Goal: Use online tool/utility: Use online tool/utility

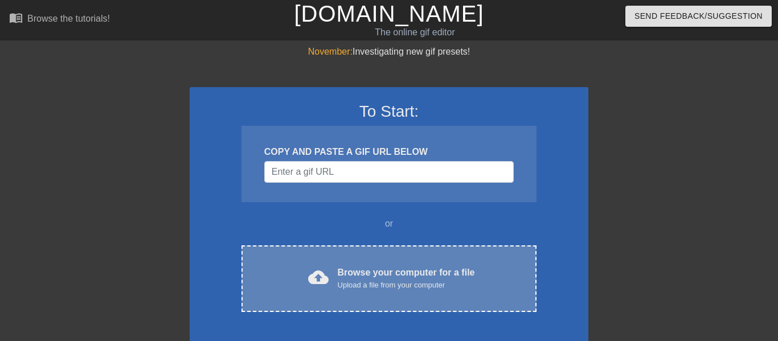
click at [370, 262] on div "cloud_upload Browse your computer for a file Upload a file from your computer C…" at bounding box center [388, 278] width 295 height 67
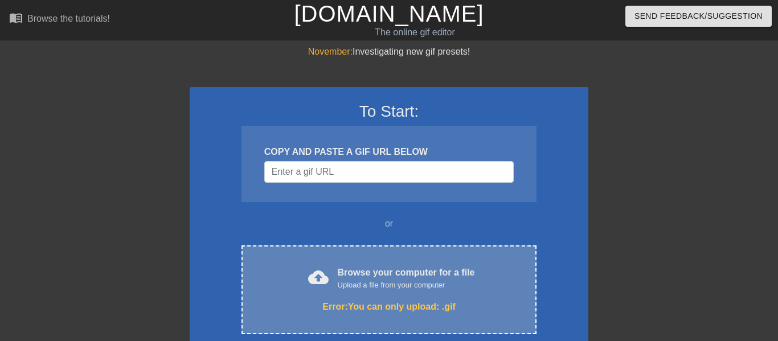
click at [344, 270] on div "Browse your computer for a file Upload a file from your computer" at bounding box center [406, 278] width 137 height 25
click at [319, 266] on div "cloud_upload Browse your computer for a file Upload a file from your computer" at bounding box center [388, 279] width 247 height 26
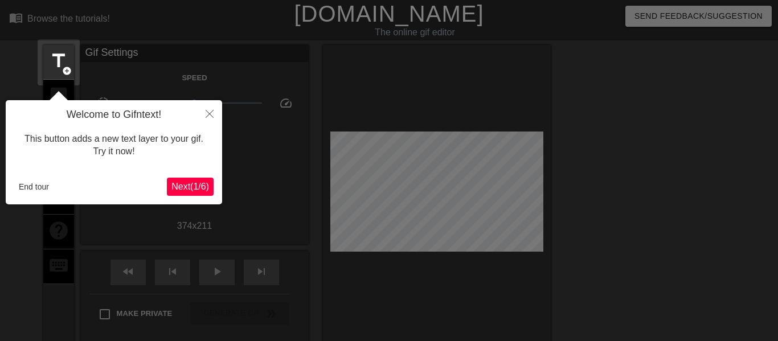
scroll to position [28, 0]
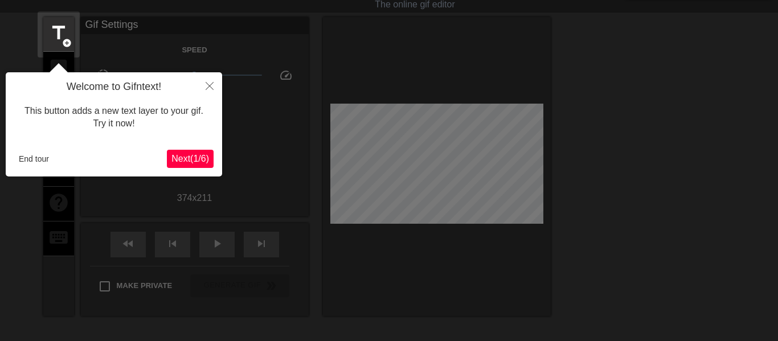
click at [184, 149] on div "Welcome to Gifntext! This button adds a new text layer to your gif. Try it now!…" at bounding box center [114, 124] width 216 height 104
click at [184, 157] on span "Next ( 1 / 6 )" at bounding box center [190, 159] width 38 height 10
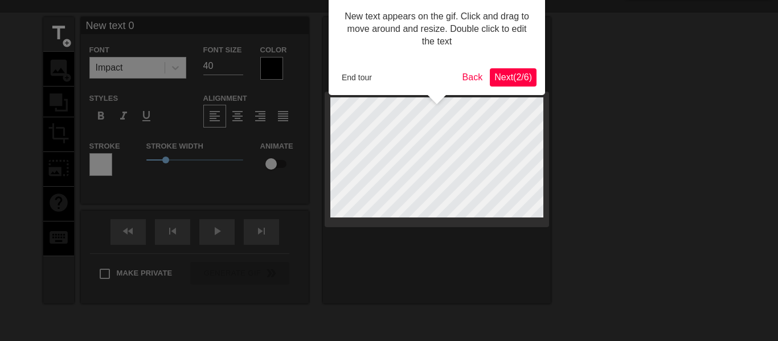
scroll to position [0, 0]
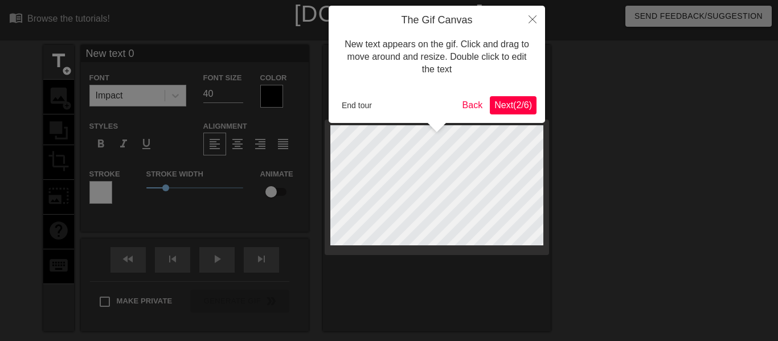
click at [508, 104] on span "Next ( 2 / 6 )" at bounding box center [513, 105] width 38 height 10
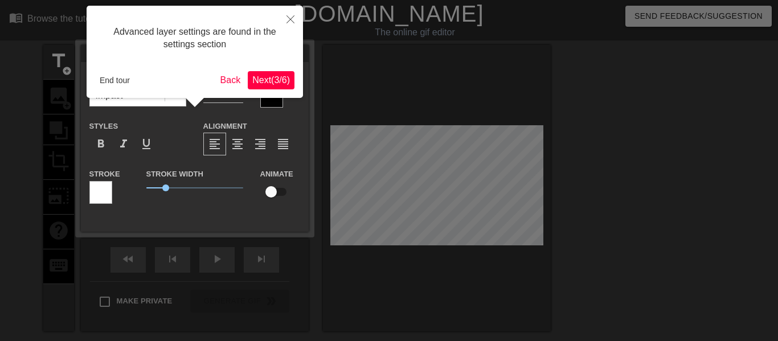
scroll to position [28, 0]
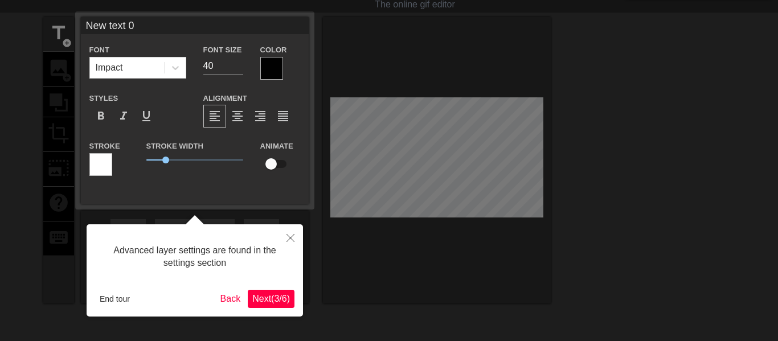
click at [264, 299] on span "Next ( 3 / 6 )" at bounding box center [271, 299] width 38 height 10
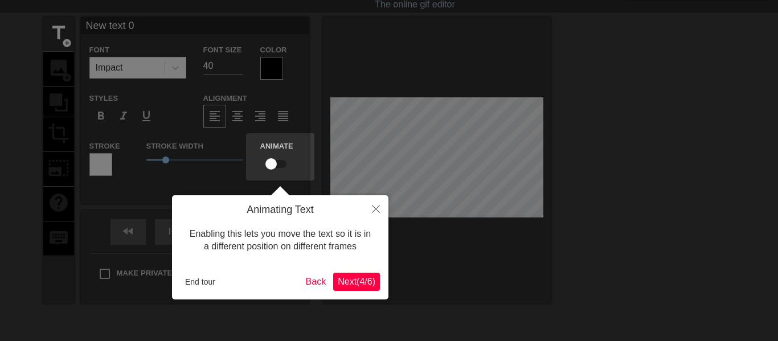
scroll to position [0, 0]
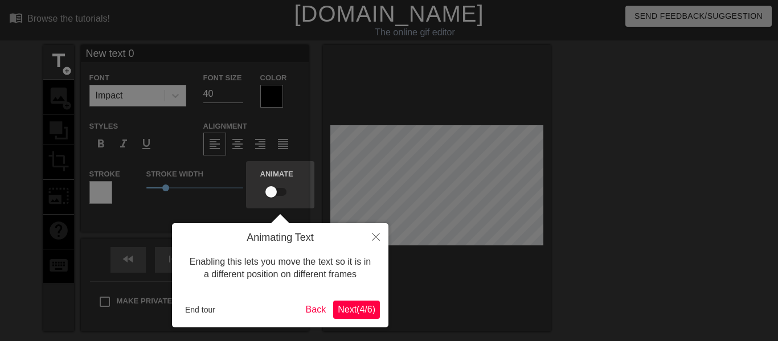
click at [346, 307] on span "Next ( 4 / 6 )" at bounding box center [357, 310] width 38 height 10
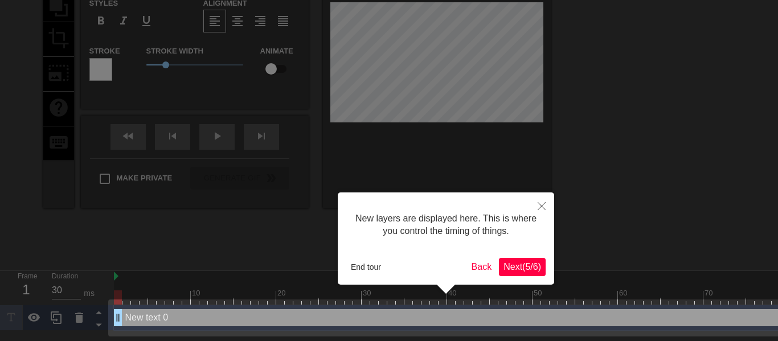
click at [536, 264] on span "Next ( 5 / 6 )" at bounding box center [522, 267] width 38 height 10
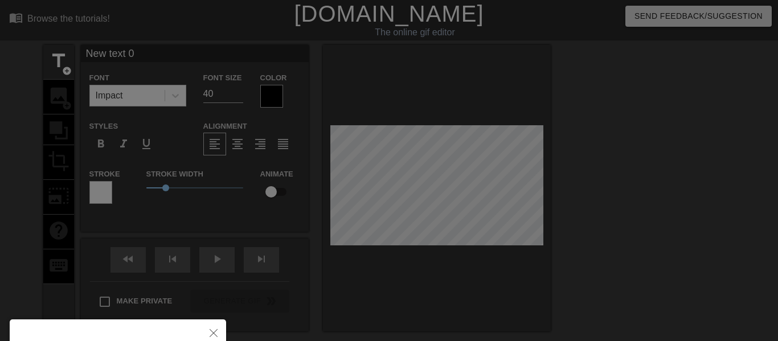
scroll to position [118, 0]
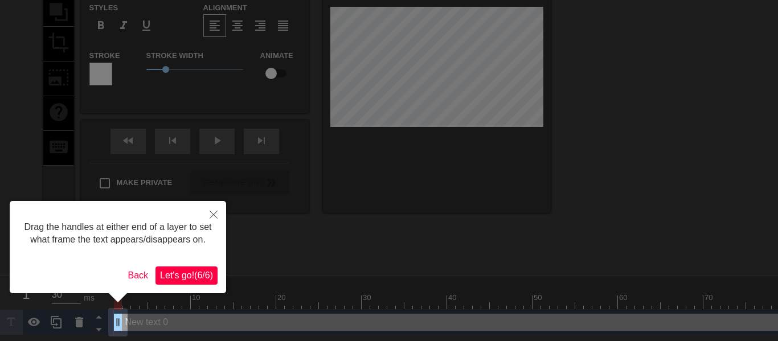
click at [209, 269] on button "Let's go! ( 6 / 6 )" at bounding box center [186, 275] width 62 height 18
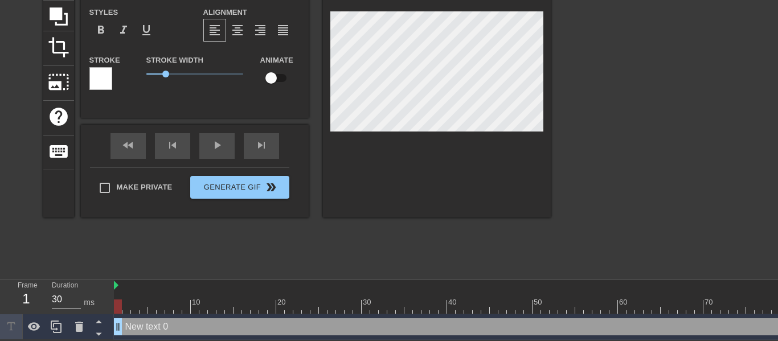
type input "New text"
type textarea "New t"
type input "New"
type textarea "New"
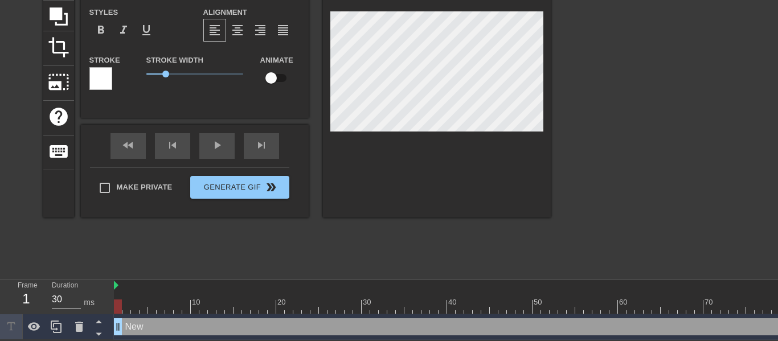
type input "New"
type textarea "New"
type input "Ne"
type textarea "Ne"
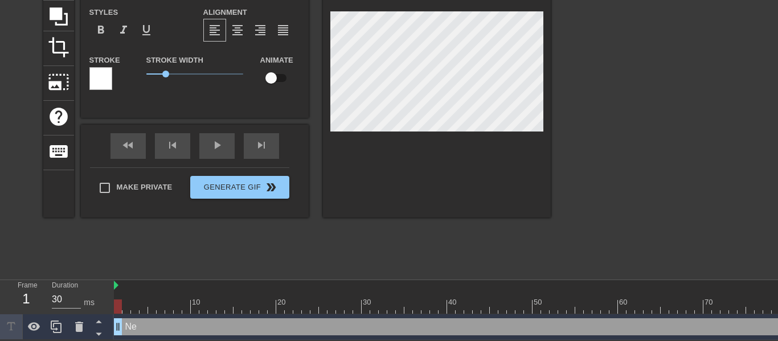
type input "N"
type textarea "N"
type input "R"
type textarea "R"
type input "Ri"
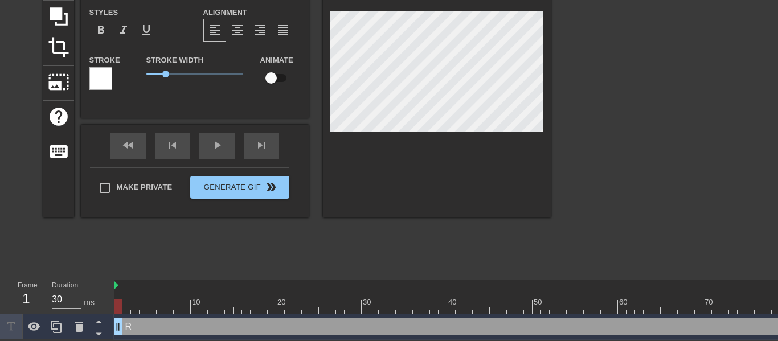
type textarea "Ri"
type input "Rim"
type textarea "Rim"
type input "Rim_"
type textarea "Rim_"
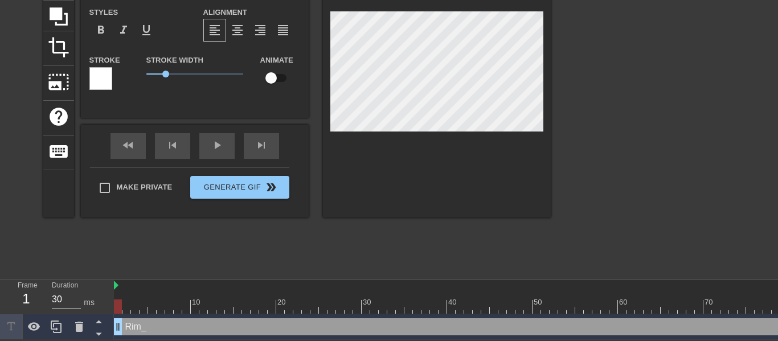
type input "Rim_Y"
type textarea "Rim_Y"
type input "Rim_Ye"
type textarea "Rim_Ye"
type input "Rim_Yel"
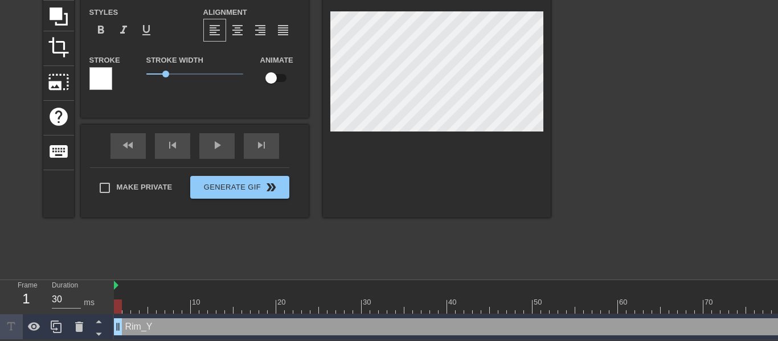
type textarea "Rim_Yel"
type input "Rim_Yell"
type textarea "Rim_Yell"
type input "Rim_Yello"
type textarea "Rim_Yello"
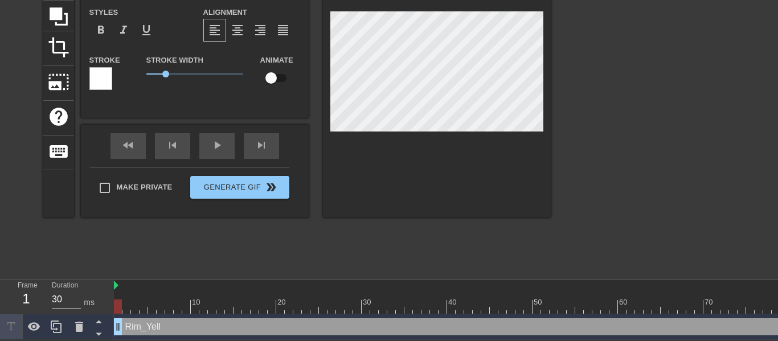
scroll to position [0, 2]
type input "Rim_Yellow"
type textarea "Rim_Yellow"
click at [379, 182] on div at bounding box center [437, 74] width 228 height 286
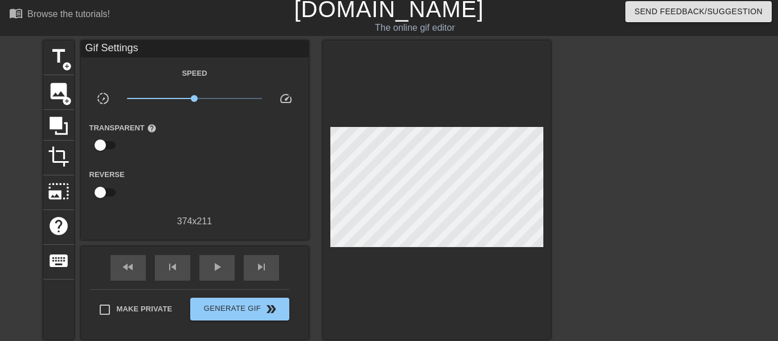
scroll to position [5, 0]
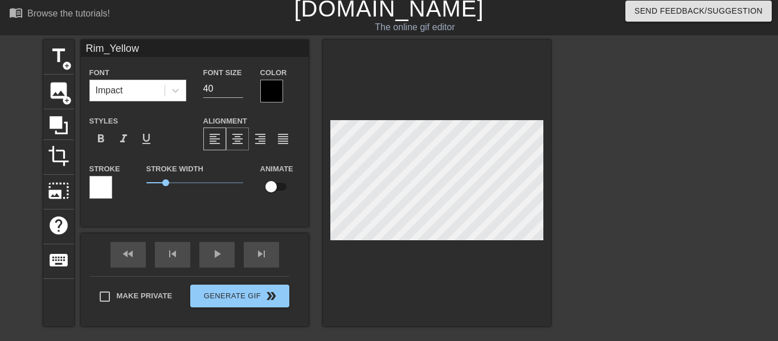
click at [228, 146] on div "format_align_center" at bounding box center [237, 139] width 23 height 23
click at [257, 143] on span "format_align_right" at bounding box center [260, 139] width 14 height 14
click at [101, 129] on div "format_bold" at bounding box center [100, 139] width 23 height 23
click at [139, 130] on div "format_underline" at bounding box center [146, 139] width 23 height 23
click at [116, 133] on div "format_italic" at bounding box center [123, 139] width 23 height 23
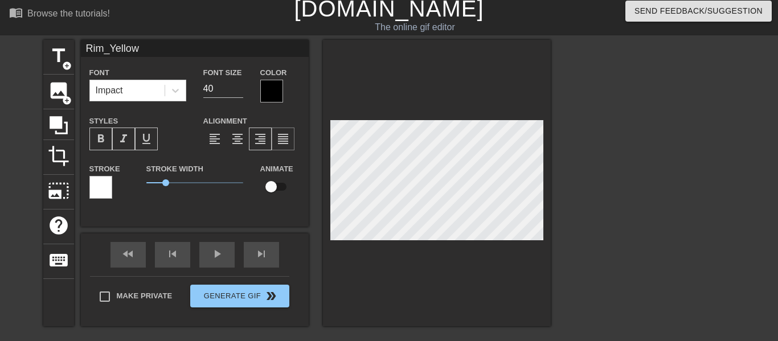
click at [278, 135] on span "format_align_justify" at bounding box center [283, 139] width 14 height 14
click at [249, 133] on div "format_align_right" at bounding box center [260, 139] width 23 height 23
click at [214, 134] on span "format_align_left" at bounding box center [215, 139] width 14 height 14
click at [268, 141] on div "format_align_right" at bounding box center [260, 139] width 23 height 23
click at [291, 139] on div "format_align_justify" at bounding box center [283, 139] width 23 height 23
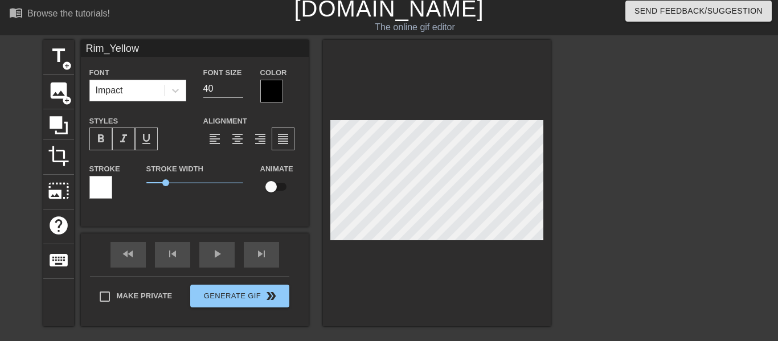
click at [266, 92] on div at bounding box center [271, 91] width 23 height 23
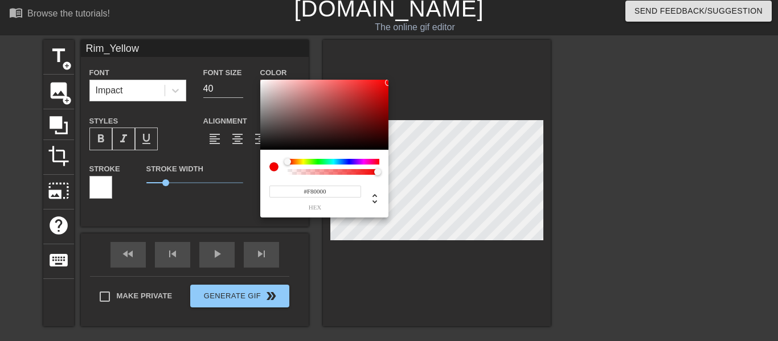
type input "#FA0000"
drag, startPoint x: 309, startPoint y: 128, endPoint x: 390, endPoint y: 81, distance: 94.6
click at [390, 81] on div "#FA0000 hex" at bounding box center [389, 170] width 778 height 341
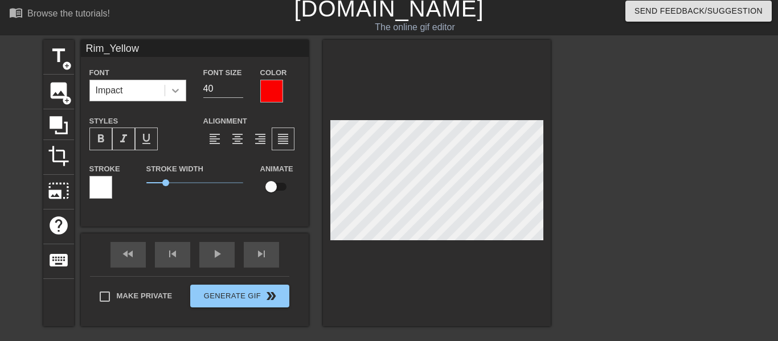
click at [176, 89] on icon at bounding box center [175, 90] width 11 height 11
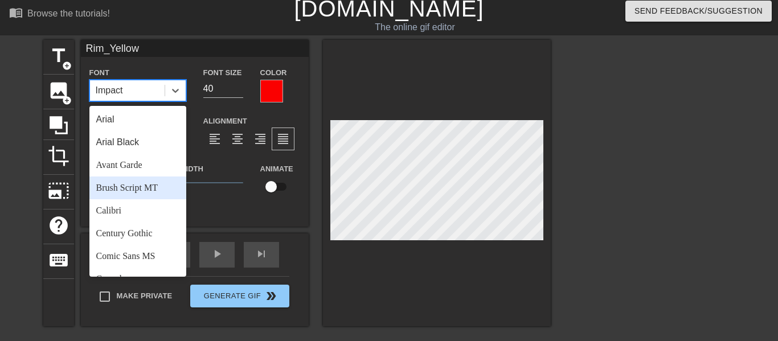
scroll to position [394, 0]
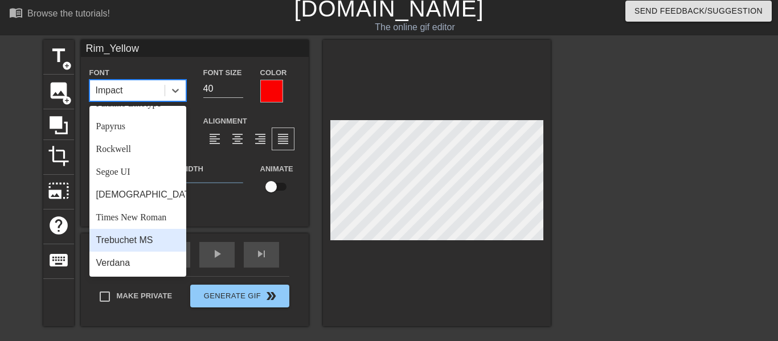
click at [151, 248] on div "Trebuchet MS" at bounding box center [137, 240] width 97 height 23
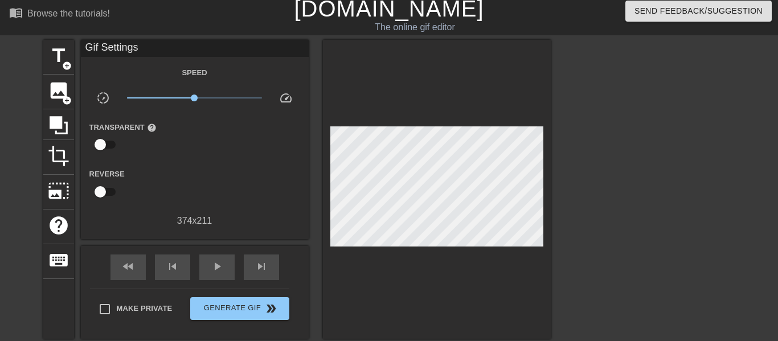
click at [398, 266] on div at bounding box center [437, 189] width 228 height 299
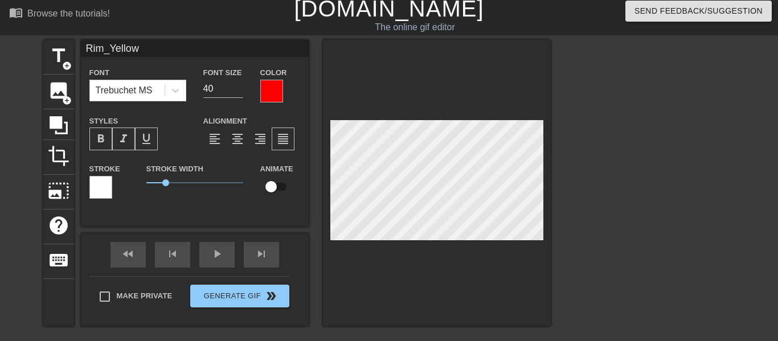
type input "Rim_Yello"
type textarea "Rim_"
type input "Rim"
type textarea "Rim"
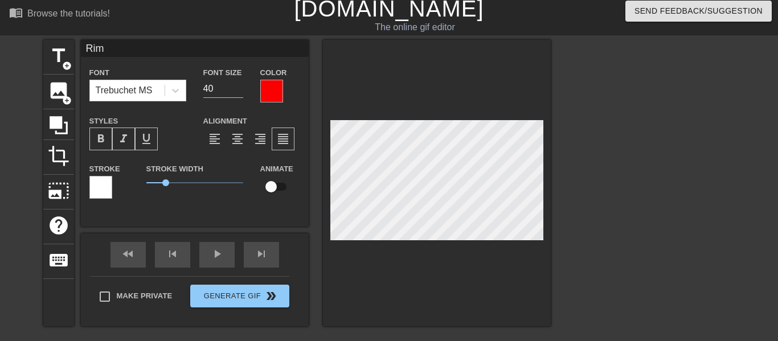
type input "Ri"
type textarea "Ri"
type input "R"
type textarea "R"
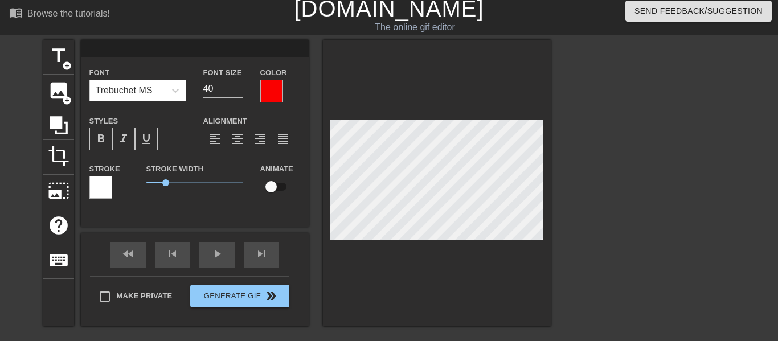
type input "E"
type textarea "E"
type input "En"
type textarea "En"
type input "Enj"
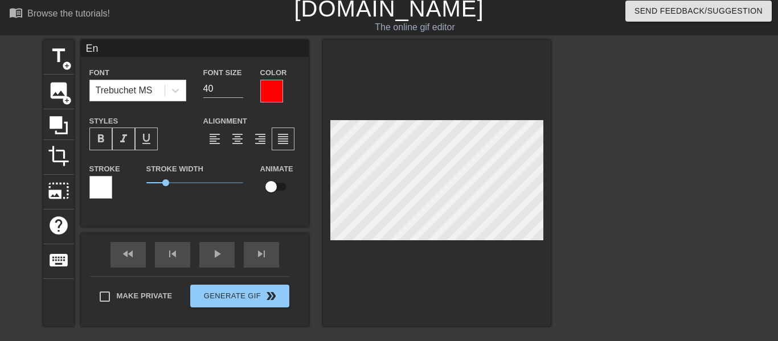
type textarea "Enj"
type input "Enjo"
type textarea "Enjo"
type input "Enjoy"
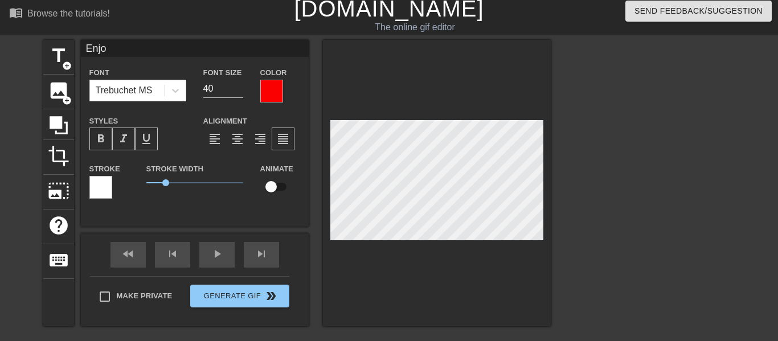
type textarea "Enjoy"
type input "30"
click at [635, 186] on div "title add_circle image add_circle crop photo_size_select_large help keyboard En…" at bounding box center [389, 211] width 778 height 342
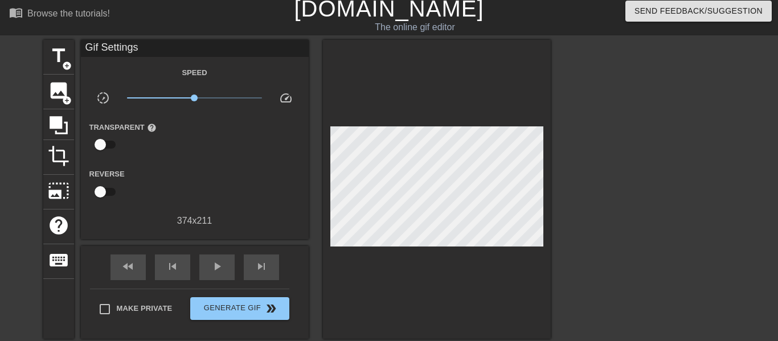
click at [544, 191] on div at bounding box center [437, 189] width 228 height 299
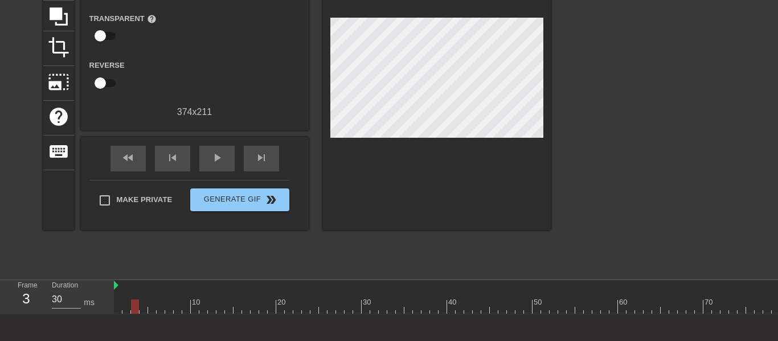
scroll to position [0, 0]
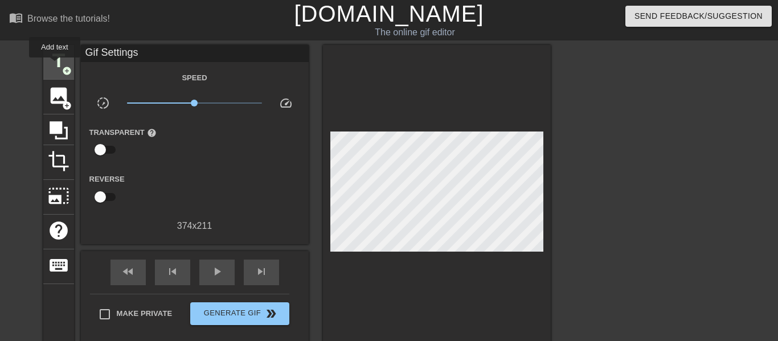
click at [54, 65] on span "title" at bounding box center [59, 61] width 22 height 22
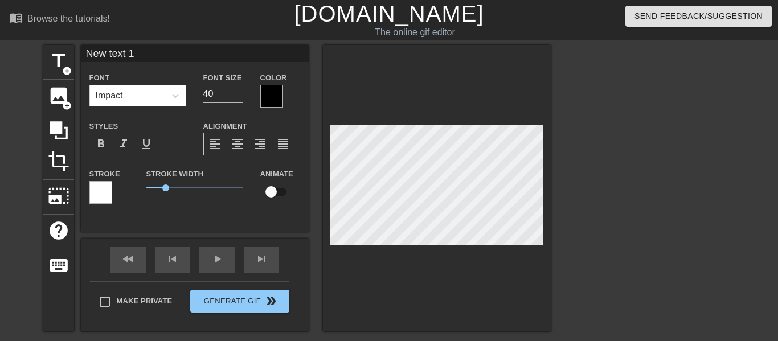
type input "New text 1\"
type textarea "New text 1\"
type input "New text 1"
type textarea "New tex"
type input "New te"
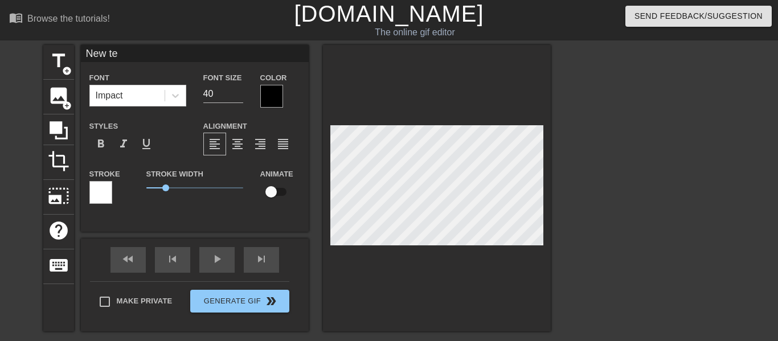
type textarea "New t"
type input "New"
type textarea "New"
type input "New"
type textarea "New"
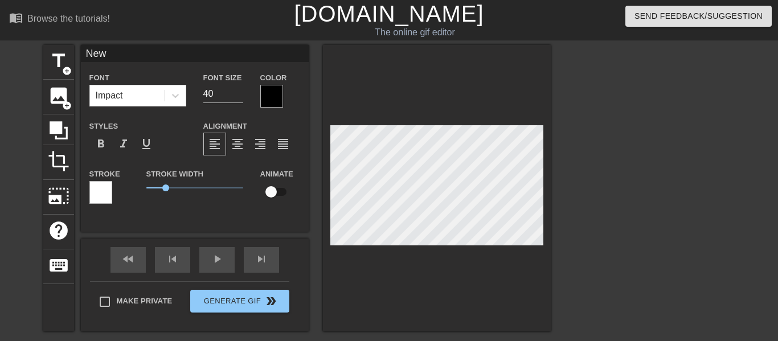
scroll to position [0, 1]
type input "Ne"
type textarea "Ne"
type input "N"
type textarea "N"
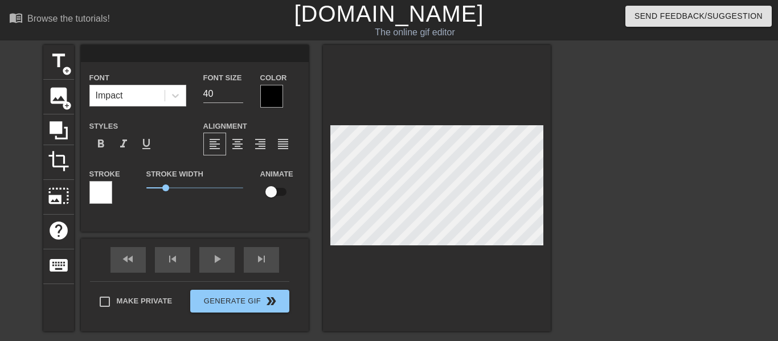
scroll to position [0, 0]
type input "E"
type textarea "E"
type input "En"
type textarea "En"
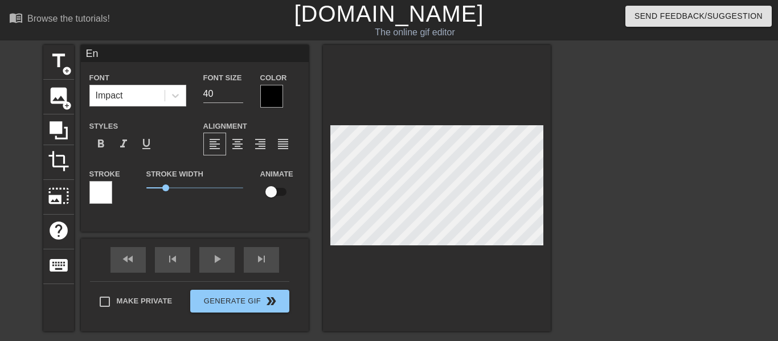
type input "Enj"
type textarea "Enj"
type input "Enjo"
type textarea "Enjo"
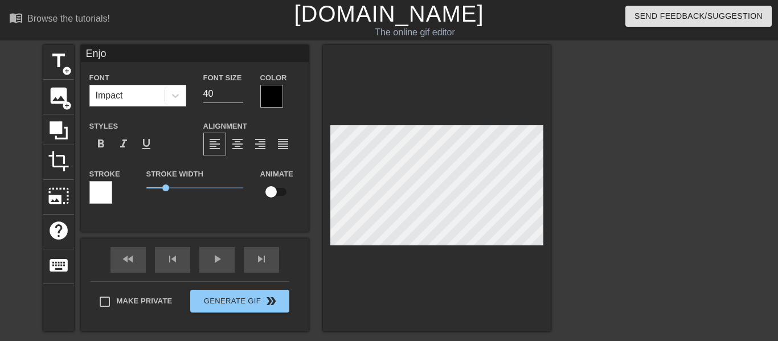
type input "Enjoy"
type textarea "Enjoy"
click at [148, 95] on div "Impact" at bounding box center [127, 95] width 75 height 20
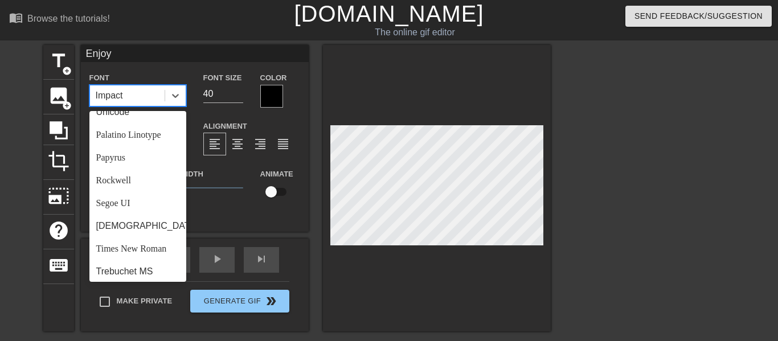
scroll to position [394, 0]
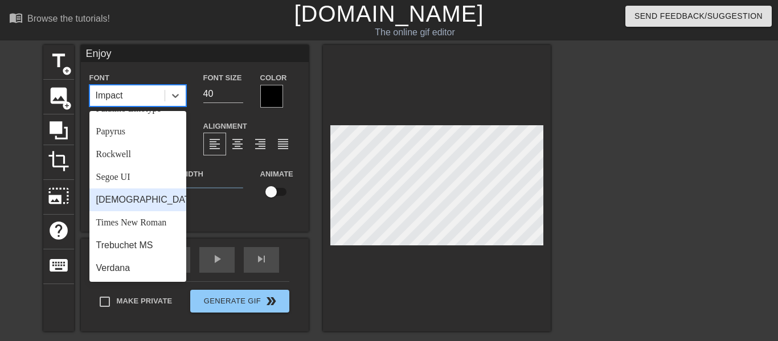
click at [134, 200] on div "[DEMOGRAPHIC_DATA]" at bounding box center [137, 199] width 97 height 23
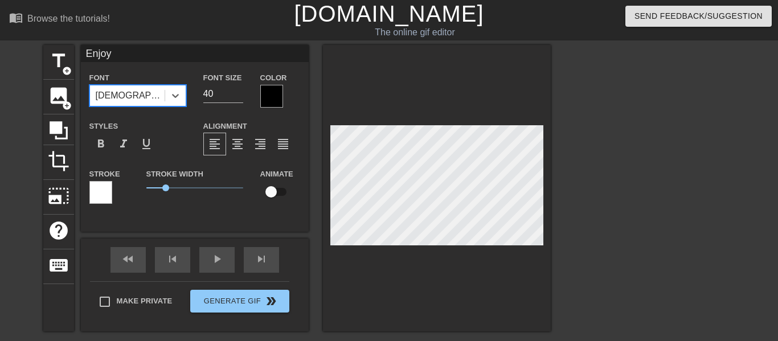
click at [264, 93] on div at bounding box center [271, 96] width 23 height 23
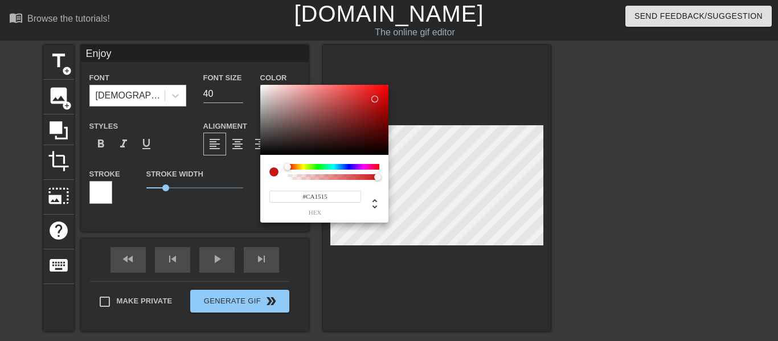
type input "#FF0000"
drag, startPoint x: 359, startPoint y: 115, endPoint x: 404, endPoint y: 70, distance: 63.6
click at [404, 70] on div "#FF0000 hex" at bounding box center [389, 170] width 778 height 341
click at [280, 222] on div "#FF0000 hex" at bounding box center [324, 189] width 128 height 68
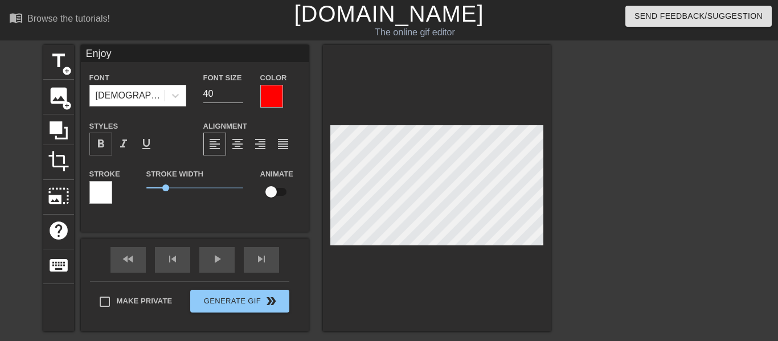
click at [97, 137] on span "format_bold" at bounding box center [101, 144] width 14 height 14
click at [117, 140] on span "format_italic" at bounding box center [124, 144] width 14 height 14
click at [133, 141] on div "format_italic" at bounding box center [123, 144] width 23 height 23
click at [121, 143] on span "format_italic" at bounding box center [124, 144] width 14 height 14
click at [558, 232] on div "title add_circle image add_circle crop photo_size_select_large help keyboard En…" at bounding box center [389, 216] width 778 height 342
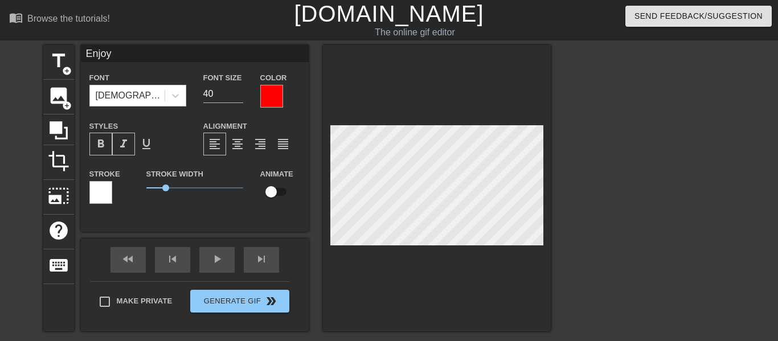
click at [296, 195] on div "title add_circle image add_circle crop photo_size_select_large help keyboard En…" at bounding box center [296, 188] width 507 height 286
click at [269, 187] on input "checkbox" at bounding box center [270, 192] width 65 height 22
checkbox input "true"
type input "30"
click at [170, 220] on div "Enjoy Font Tahoma Font Size 40 Color Styles format_bold format_italic format_un…" at bounding box center [195, 138] width 228 height 187
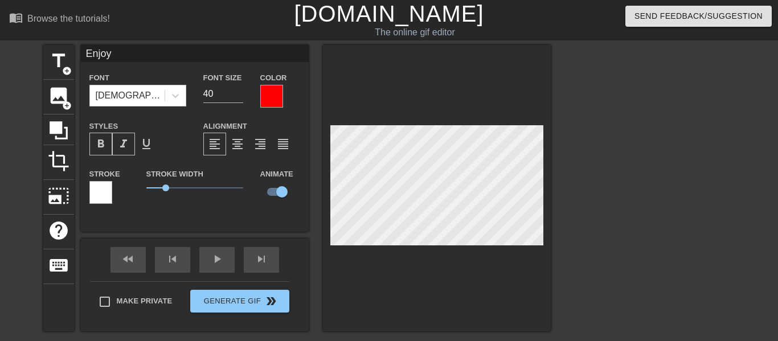
click at [326, 219] on div at bounding box center [437, 188] width 228 height 286
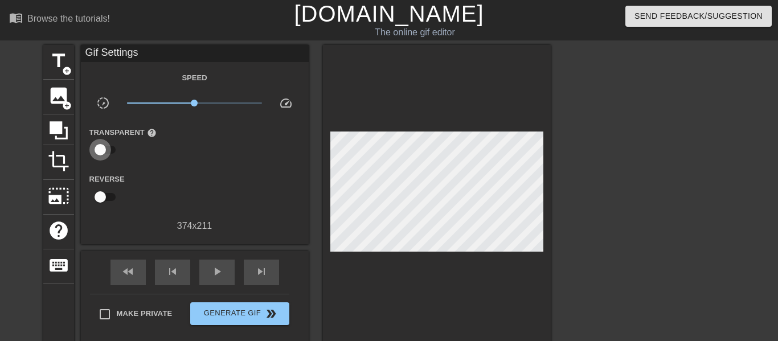
click at [94, 151] on input "checkbox" at bounding box center [100, 150] width 65 height 22
checkbox input "true"
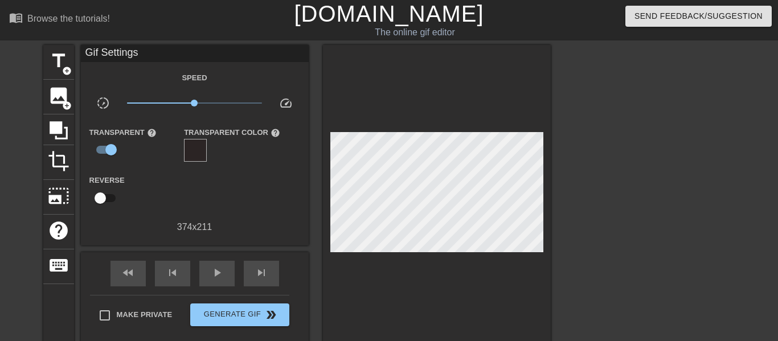
click at [197, 146] on div at bounding box center [195, 150] width 23 height 23
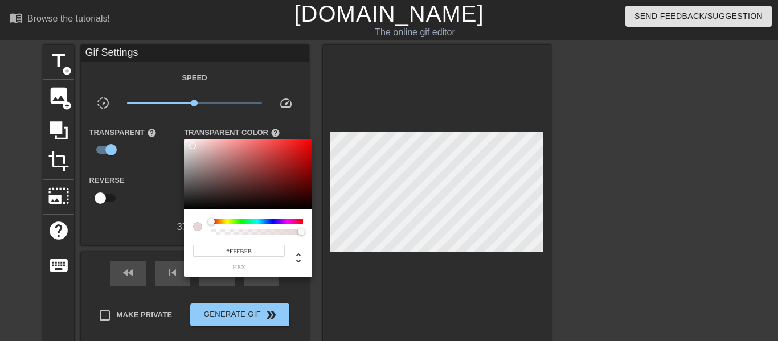
type input "#FFFFFF"
drag, startPoint x: 205, startPoint y: 192, endPoint x: 180, endPoint y: 131, distance: 66.1
click at [180, 131] on div "#FFFFFF hex" at bounding box center [389, 170] width 778 height 341
click at [143, 190] on div at bounding box center [389, 170] width 778 height 341
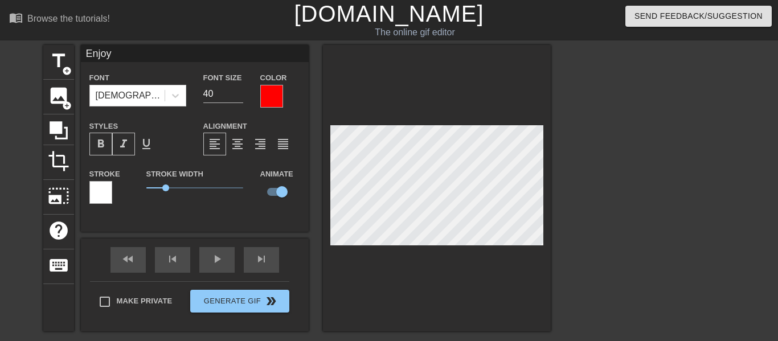
click at [223, 193] on div "title add_circle image add_circle crop photo_size_select_large help keyboard En…" at bounding box center [296, 188] width 507 height 286
type input "30"
click at [50, 69] on span "title" at bounding box center [59, 61] width 22 height 22
type input "New text 2"
checkbox input "false"
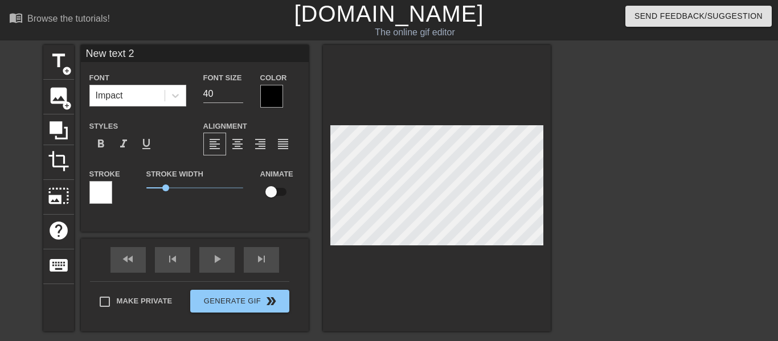
type input "New text"
type textarea "New text"
type input "New text"
type textarea "New text"
type input "New tex"
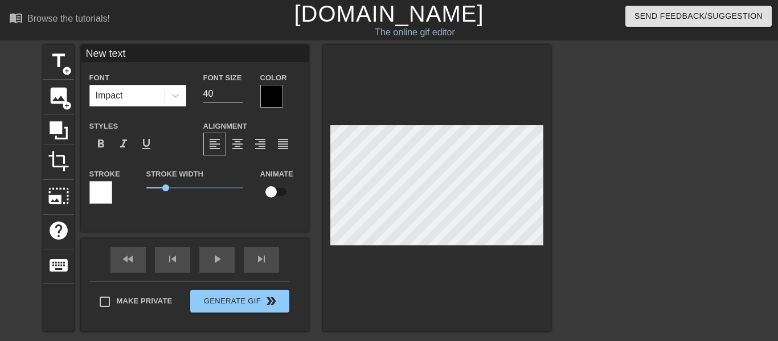
type textarea "New tex"
type input "New te"
type textarea "New te"
type input "New t"
type textarea "New t"
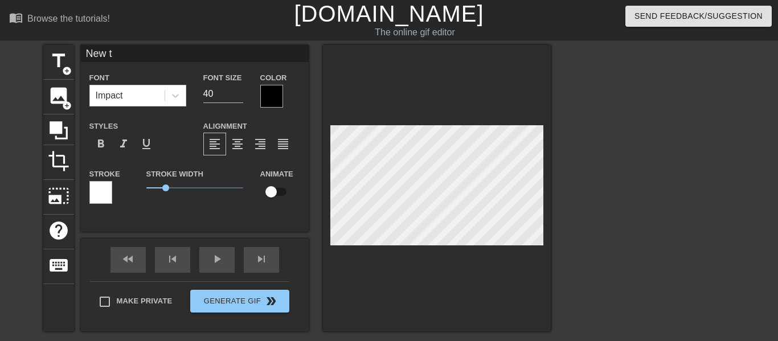
scroll to position [0, 1]
type input "New"
type textarea "New"
type input "New"
type textarea "New"
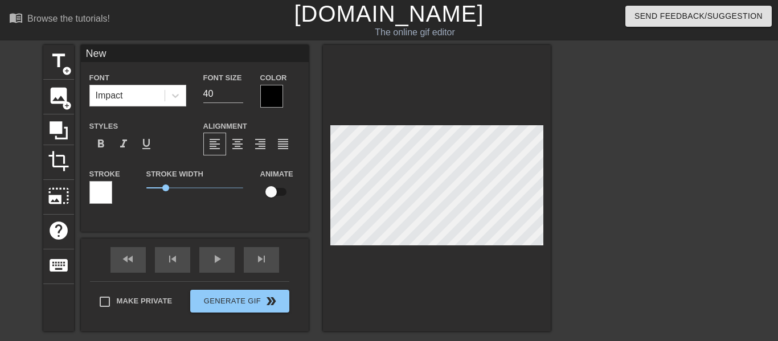
type input "Ne"
type textarea "Ne"
type input "N"
type textarea "N"
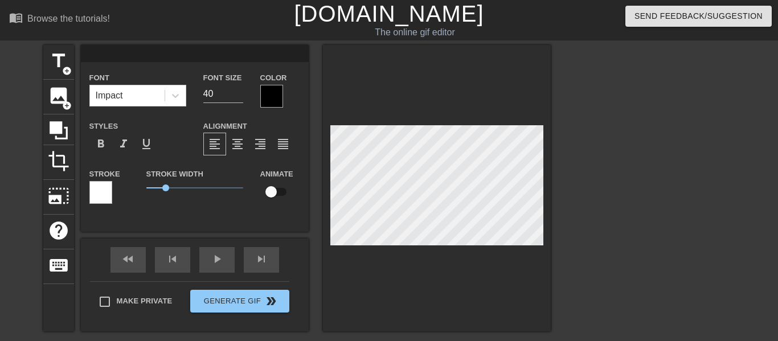
type input "R"
type textarea "R"
type input "Ri"
type textarea "Ri"
type input "Rim"
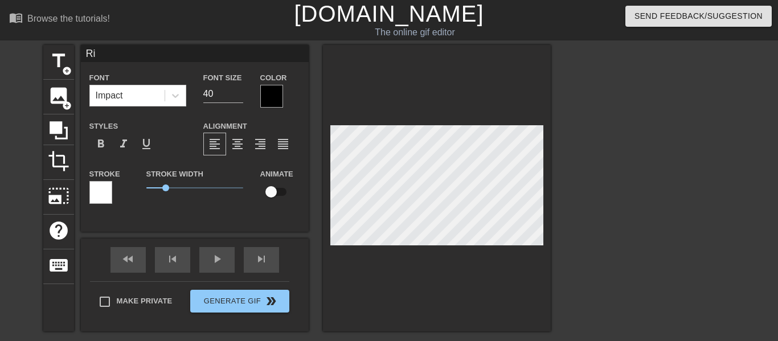
type textarea "Rim"
type input "Rim_"
type textarea "Rim_"
type input "Rim_y"
type textarea "Rim_y"
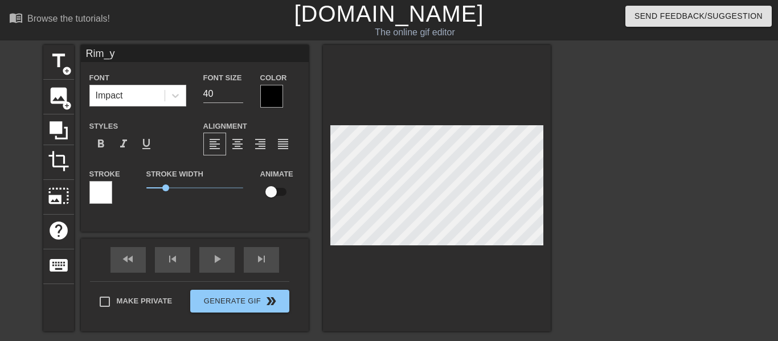
type input "Rim_"
type textarea "Rim_"
type input "Rim_Y"
type textarea "Rim_Y"
type input "Rim_Ye"
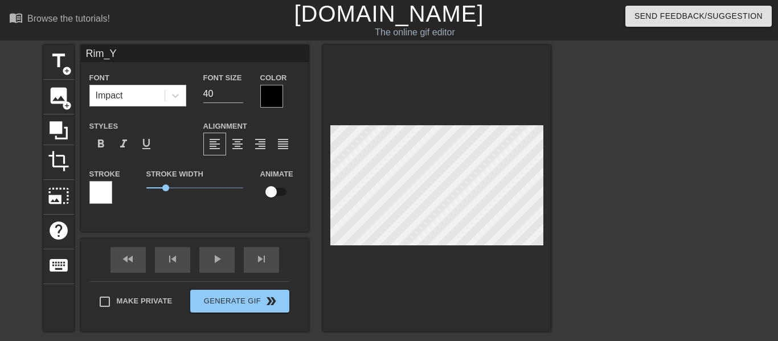
type textarea "Rim_Ye"
type input "Rim_Yel"
type textarea "Rim_Yel"
type input "Rim_Yell"
type textarea "Rim_Yell"
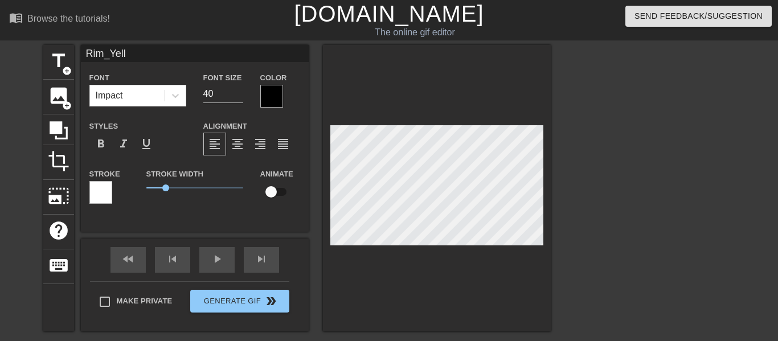
type input "Rim_Yello"
type textarea "Rim_Yello"
type input "Rim_Yellow"
type textarea "Rim_Yellow"
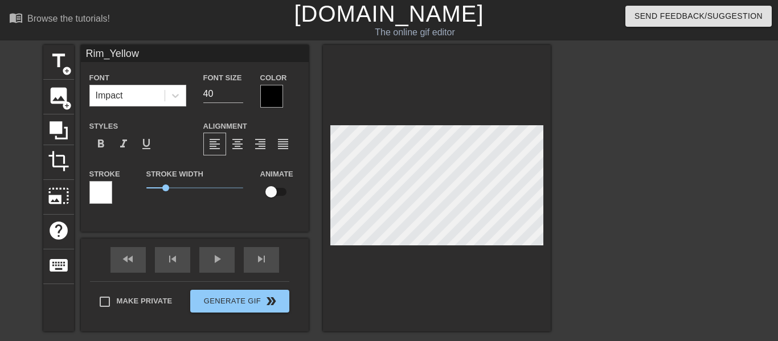
click at [266, 91] on div at bounding box center [271, 96] width 23 height 23
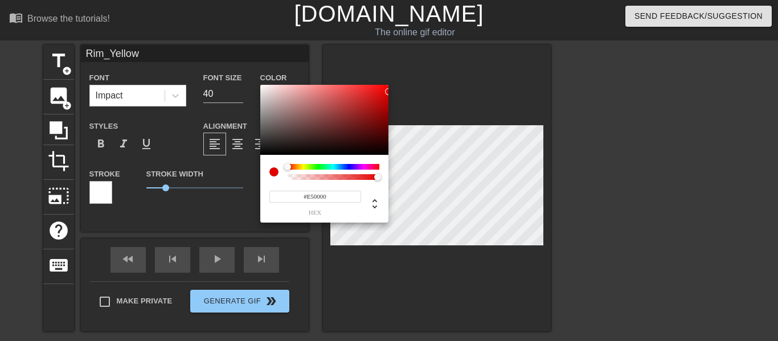
type input "#FF0000"
drag, startPoint x: 344, startPoint y: 122, endPoint x: 451, endPoint y: 60, distance: 123.7
click at [451, 60] on div "#FF0000 hex" at bounding box center [389, 170] width 778 height 341
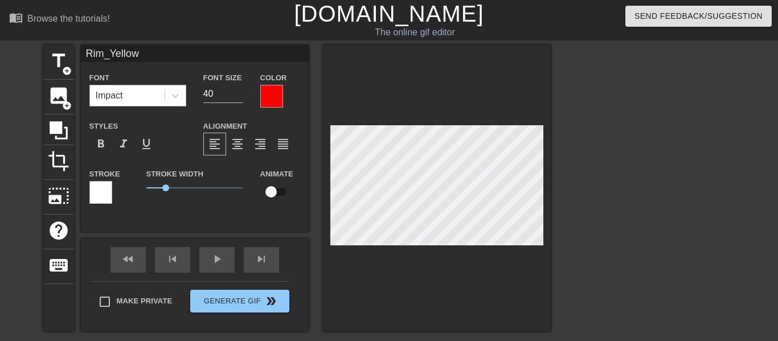
click at [138, 90] on div "Impact" at bounding box center [127, 95] width 75 height 20
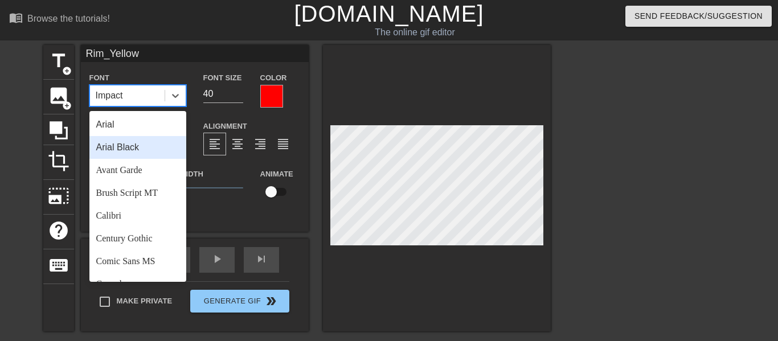
scroll to position [394, 0]
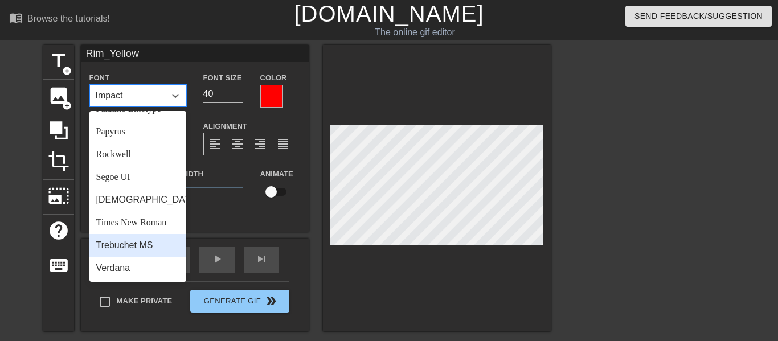
click at [142, 246] on div "Trebuchet MS" at bounding box center [137, 245] width 97 height 23
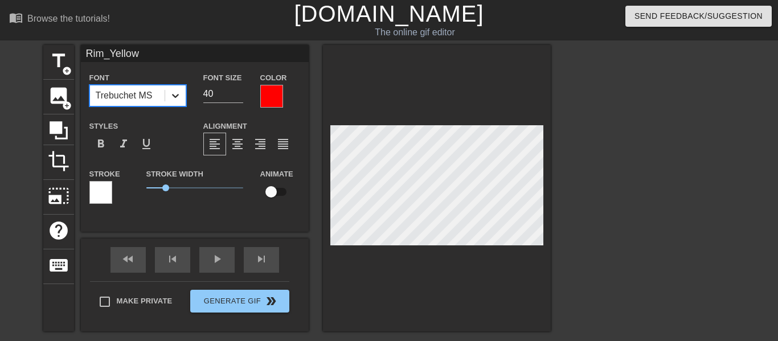
click at [165, 100] on div at bounding box center [175, 95] width 20 height 20
click at [221, 195] on div "Stroke Width 1" at bounding box center [195, 190] width 114 height 47
drag, startPoint x: 170, startPoint y: 187, endPoint x: 182, endPoint y: 189, distance: 12.7
click at [182, 189] on span "1.85" at bounding box center [194, 188] width 97 height 14
click at [129, 138] on span "format_italic" at bounding box center [124, 144] width 14 height 14
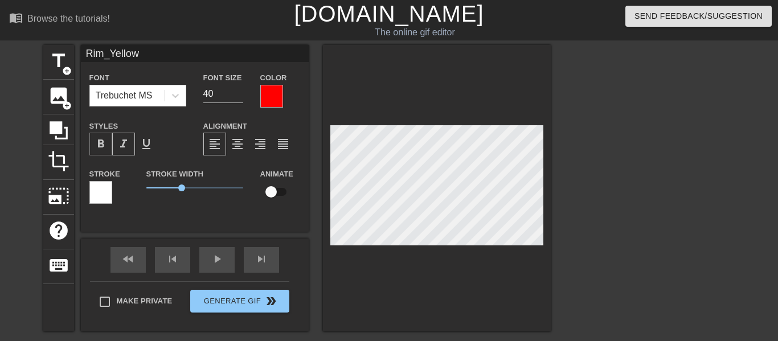
click at [105, 144] on span "format_bold" at bounding box center [101, 144] width 14 height 14
click at [561, 192] on div "title add_circle image add_circle crop photo_size_select_large help keyboard Ri…" at bounding box center [389, 216] width 778 height 342
click at [571, 201] on div "title add_circle image add_circle crop photo_size_select_large help keyboard Ri…" at bounding box center [389, 216] width 778 height 342
click at [552, 200] on div "title add_circle image add_circle crop photo_size_select_large help keyboard Ri…" at bounding box center [389, 216] width 778 height 342
click at [550, 200] on div at bounding box center [437, 188] width 228 height 286
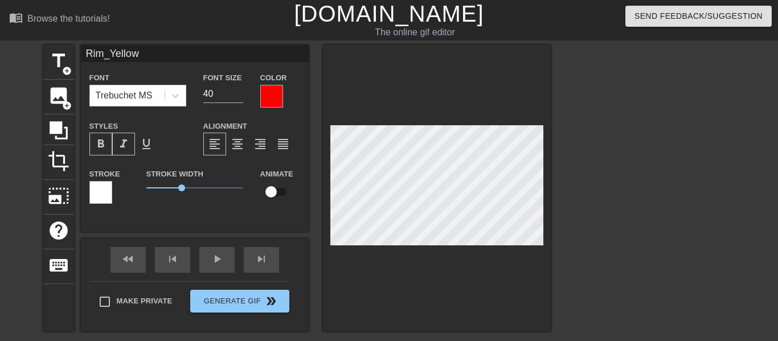
click at [218, 204] on div "Stroke Width 1.85" at bounding box center [195, 190] width 114 height 47
click at [359, 100] on div at bounding box center [437, 188] width 228 height 286
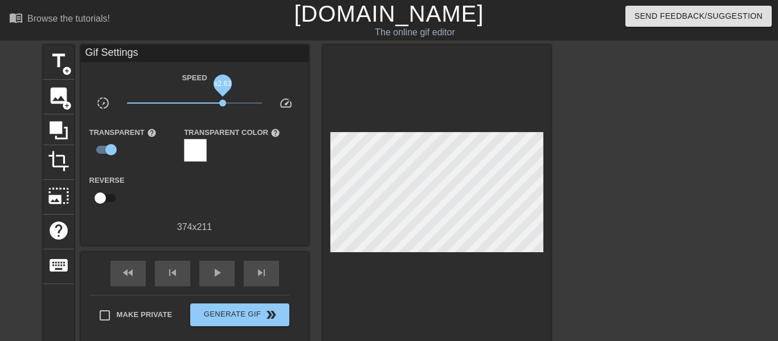
drag, startPoint x: 194, startPoint y: 101, endPoint x: 229, endPoint y: 101, distance: 35.3
click at [226, 101] on span "x2.63" at bounding box center [222, 103] width 7 height 7
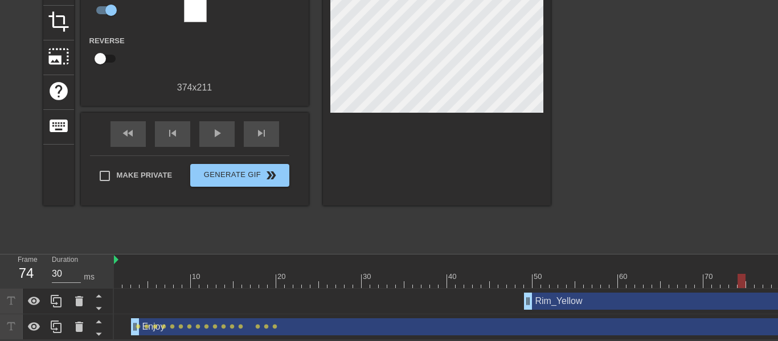
click at [210, 138] on span "play_arrow" at bounding box center [217, 133] width 14 height 14
drag, startPoint x: 724, startPoint y: 145, endPoint x: 716, endPoint y: 78, distance: 67.1
click at [716, 78] on div at bounding box center [649, 77] width 171 height 342
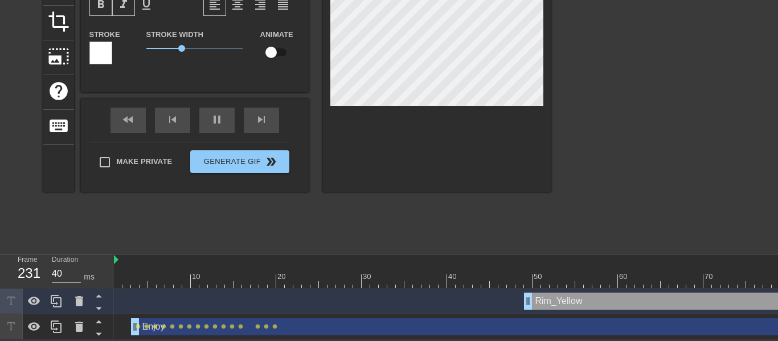
click at [163, 52] on div "title add_circle image add_circle crop photo_size_select_large help keyboard Ri…" at bounding box center [296, 49] width 507 height 286
type input "30"
click at [269, 48] on input "checkbox" at bounding box center [270, 53] width 65 height 22
checkbox input "true"
click at [644, 79] on div at bounding box center [649, 77] width 171 height 342
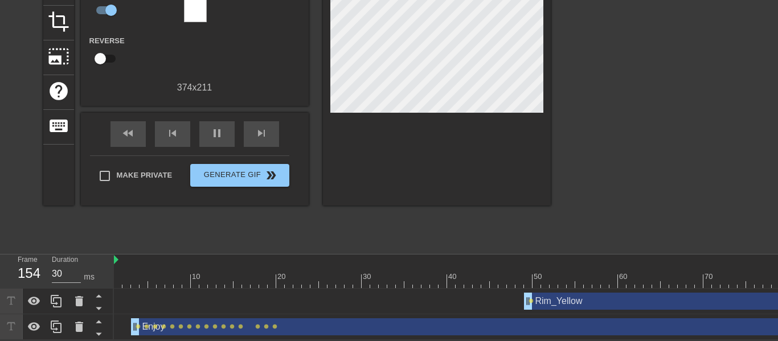
scroll to position [0, 0]
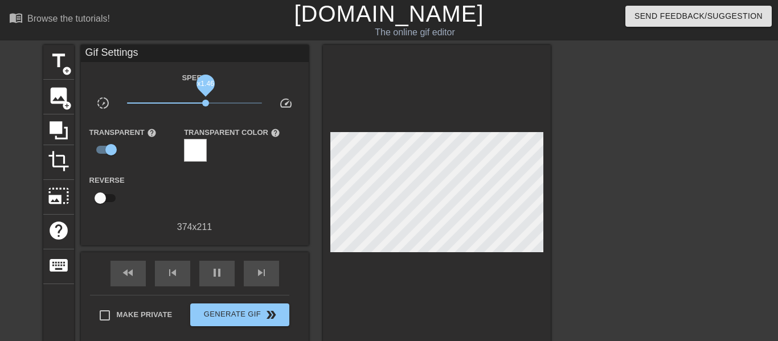
drag, startPoint x: 230, startPoint y: 103, endPoint x: 203, endPoint y: 104, distance: 27.3
click at [203, 104] on span "x1.46" at bounding box center [205, 103] width 7 height 7
click at [180, 98] on span "x1.33" at bounding box center [194, 103] width 135 height 14
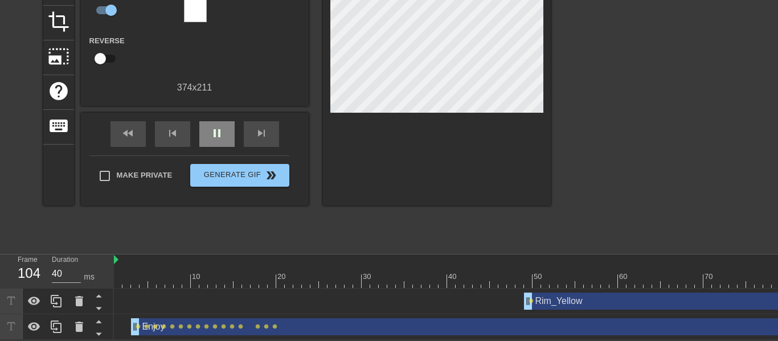
click at [211, 118] on div "fast_rewind skip_previous pause skip_next" at bounding box center [195, 134] width 186 height 43
click at [227, 125] on div "pause" at bounding box center [216, 134] width 35 height 26
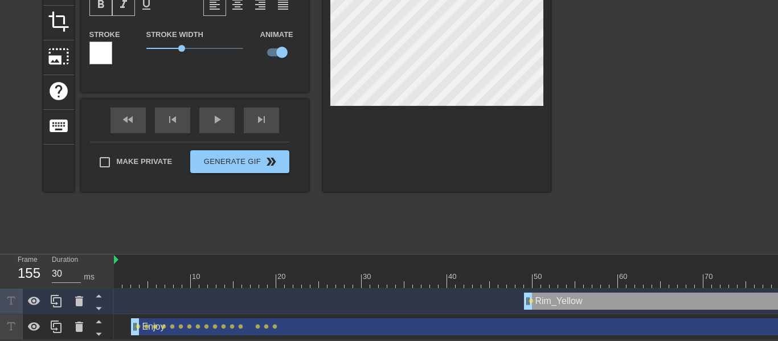
click at [546, 57] on div at bounding box center [437, 49] width 228 height 286
click at [561, 57] on div "title add_circle image add_circle crop photo_size_select_large help keyboard Ri…" at bounding box center [389, 77] width 778 height 342
click at [572, 78] on div "title add_circle image add_circle crop photo_size_select_large help keyboard Ri…" at bounding box center [389, 77] width 778 height 342
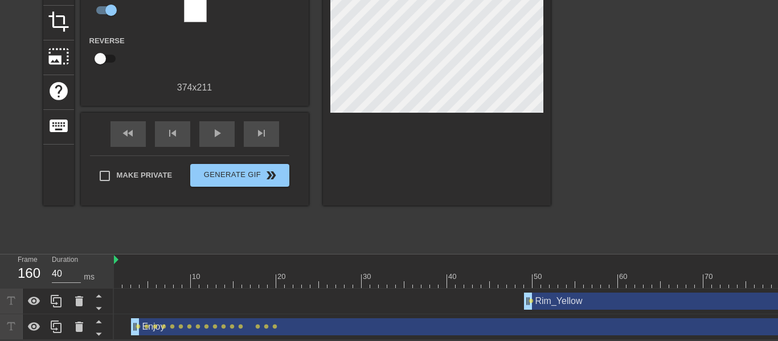
click at [209, 124] on div "play_arrow" at bounding box center [216, 134] width 35 height 26
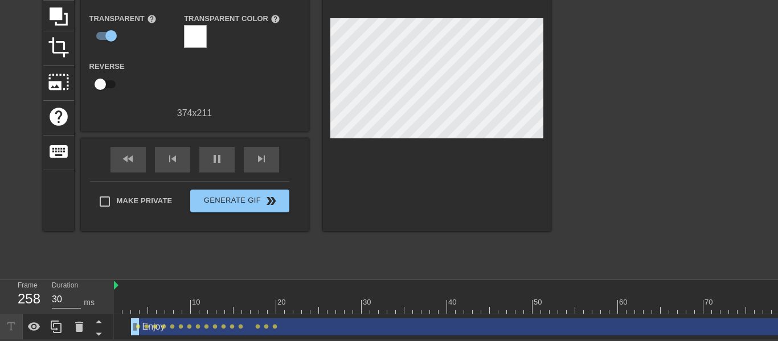
scroll to position [114, 0]
type input "30"
click at [224, 153] on div "pause" at bounding box center [216, 160] width 35 height 26
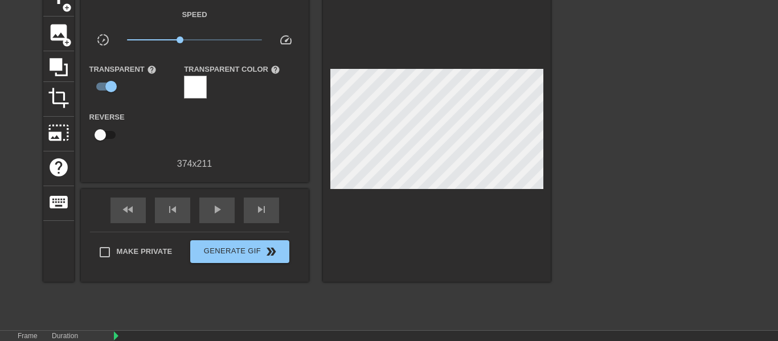
scroll to position [61, 0]
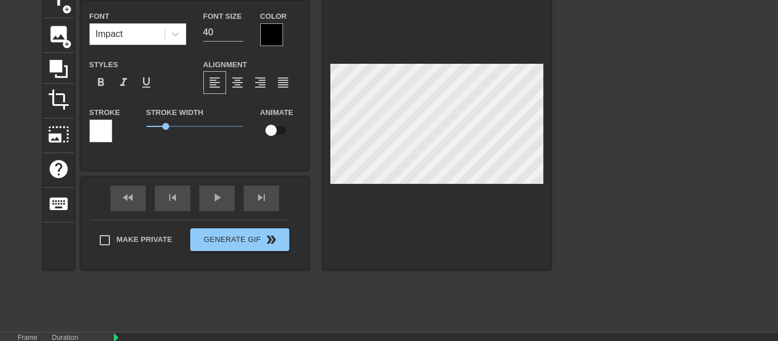
type input "New text"
type textarea "New te"
type input "New t"
type textarea "New t"
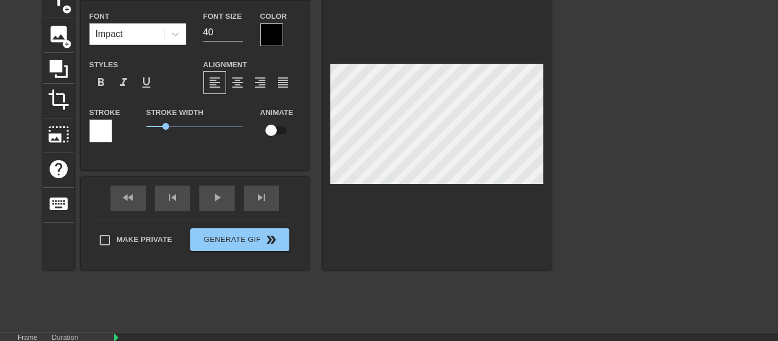
type input "New"
type textarea "New"
type input "New"
type textarea "New"
type input "Ne"
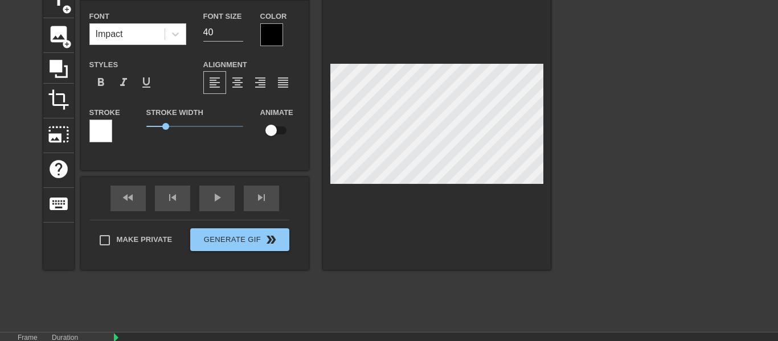
type textarea "Ne"
type input "N"
type textarea "N"
type input "R"
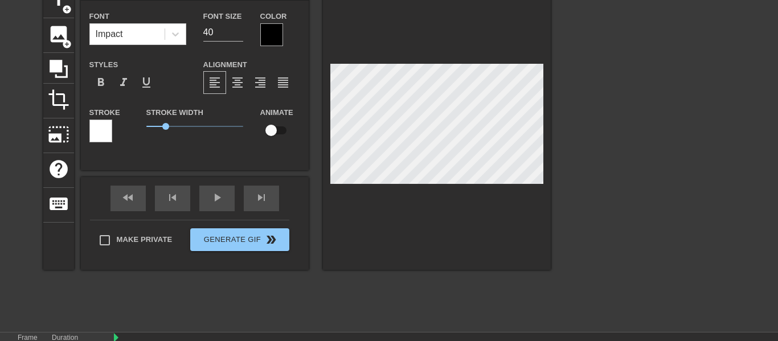
type textarea "R"
type input "Ri"
type textarea "Ri"
type input "Rim"
type textarea "Rim"
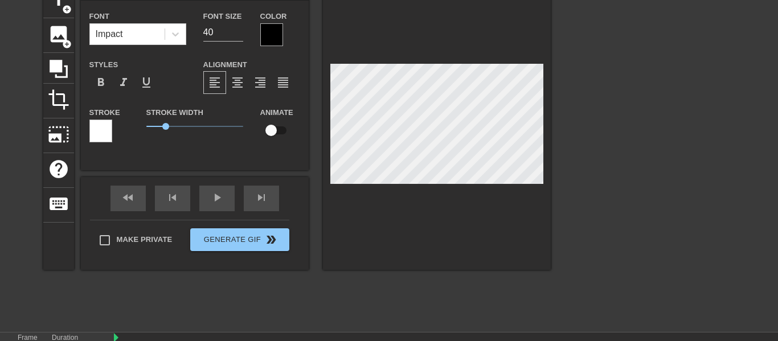
type input "Rim_"
type textarea "Rim_"
type input "Rim_Y"
type textarea "Rim_Y"
type input "Rim_Ye"
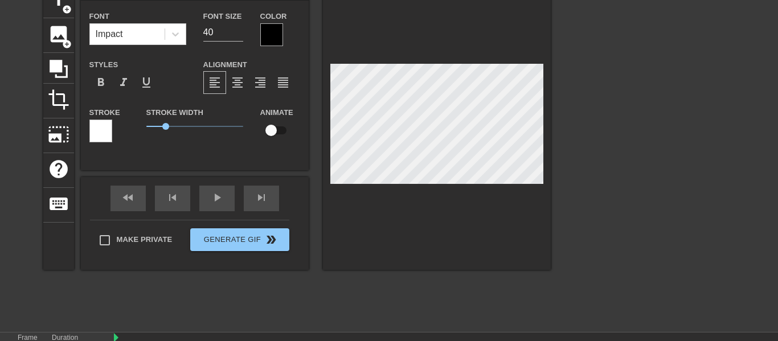
type textarea "Rim_Ye"
type input "Rim_Yel"
type textarea "Rim_Yel"
type input "Rim_Yell"
type textarea "Rim_Yell"
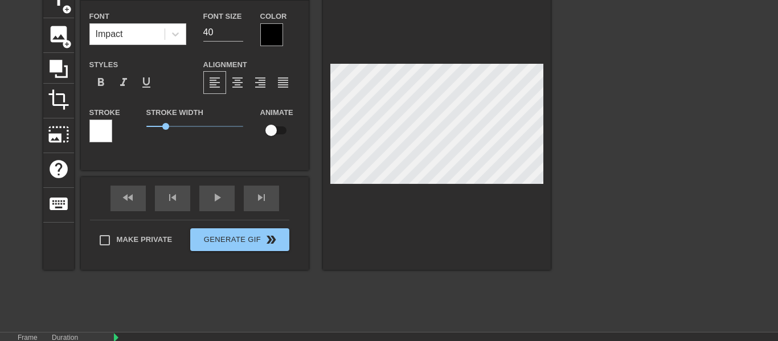
type input "Rim_Yello"
type textarea "Rim_Yello"
type input "Rim_Yellow"
type textarea "Rim_Yellow"
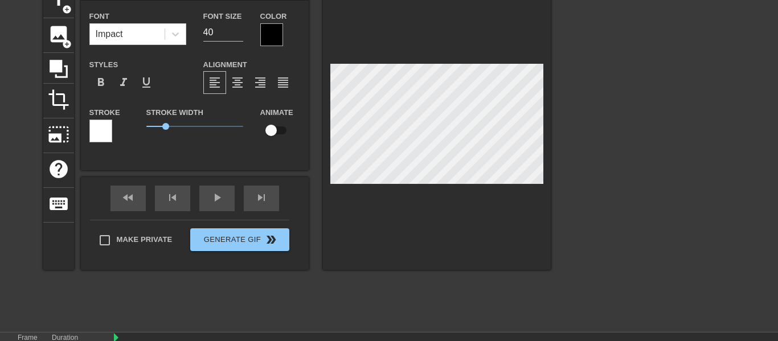
click at [280, 45] on div at bounding box center [271, 34] width 23 height 23
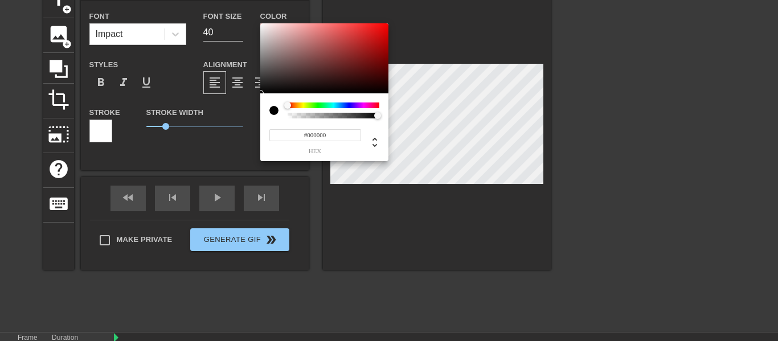
type input "0"
drag, startPoint x: 329, startPoint y: 115, endPoint x: 227, endPoint y: 107, distance: 102.8
click at [227, 107] on div "0 r 0 g 0 b 0 a" at bounding box center [389, 170] width 778 height 341
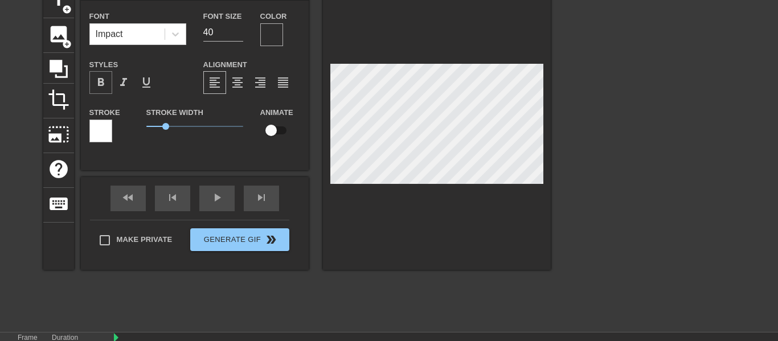
click at [94, 88] on span "format_bold" at bounding box center [101, 83] width 14 height 14
type input "30"
click at [266, 30] on div at bounding box center [271, 34] width 23 height 23
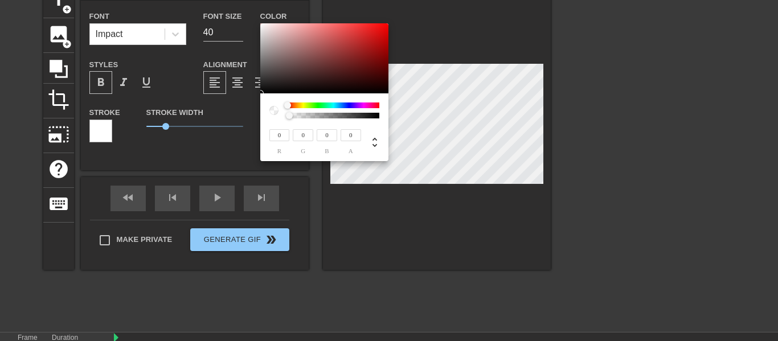
type input "114"
type input "71"
type input "130"
type input "72"
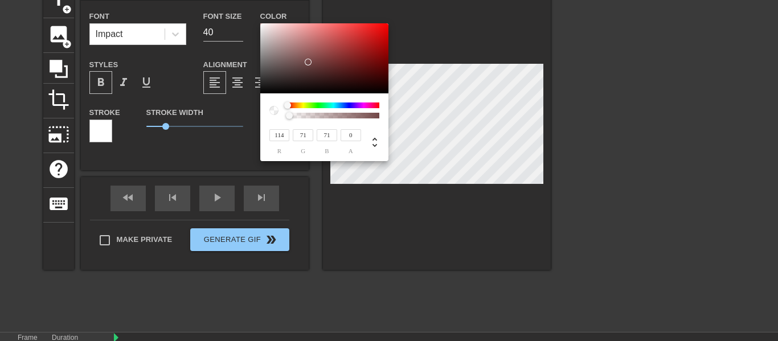
type input "72"
type input "196"
type input "57"
type input "255"
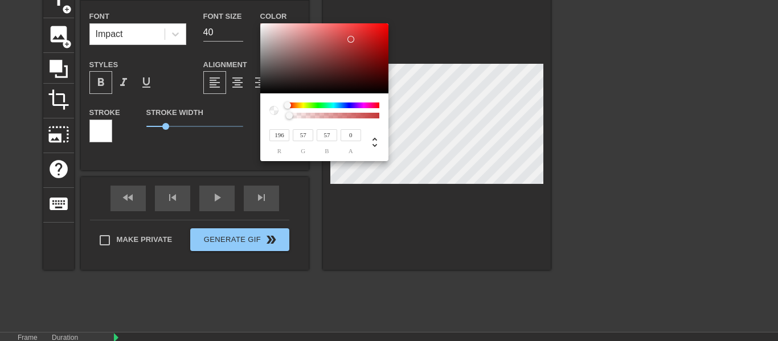
type input "0"
drag, startPoint x: 309, startPoint y: 62, endPoint x: 412, endPoint y: 9, distance: 116.6
click at [412, 9] on div "255 r 0 g 0 b 0 a" at bounding box center [389, 170] width 778 height 341
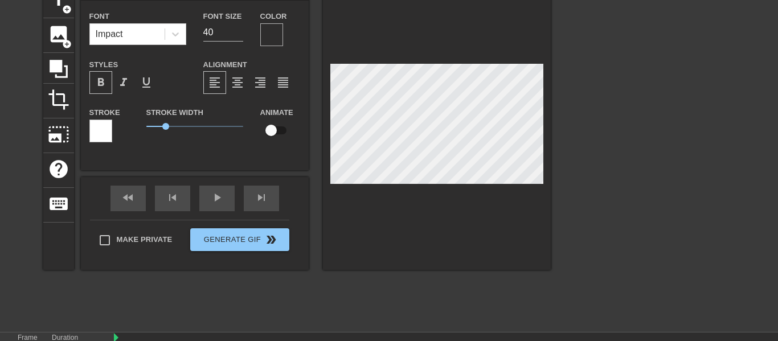
click at [275, 40] on div at bounding box center [271, 34] width 23 height 23
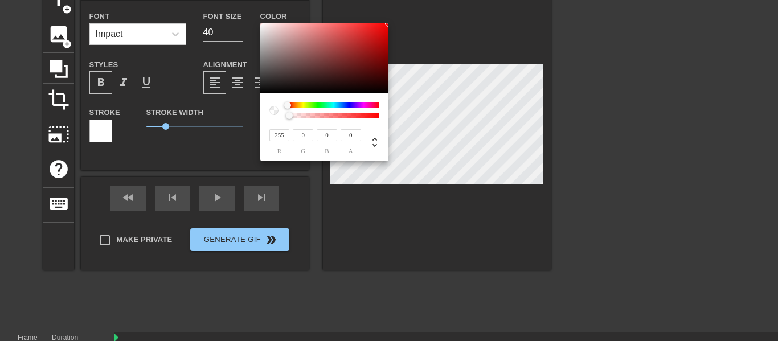
type input "83"
type input "61"
type input "104"
type input "66"
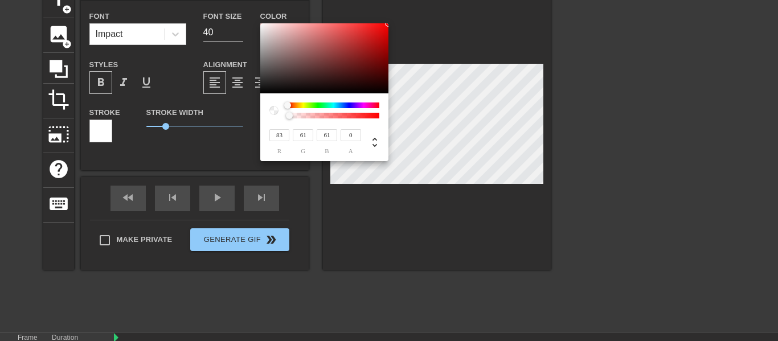
type input "66"
type input "141"
type input "67"
type input "180"
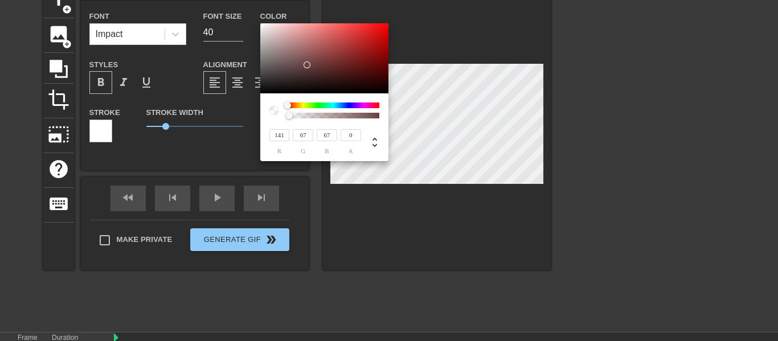
type input "56"
type input "221"
type input "18"
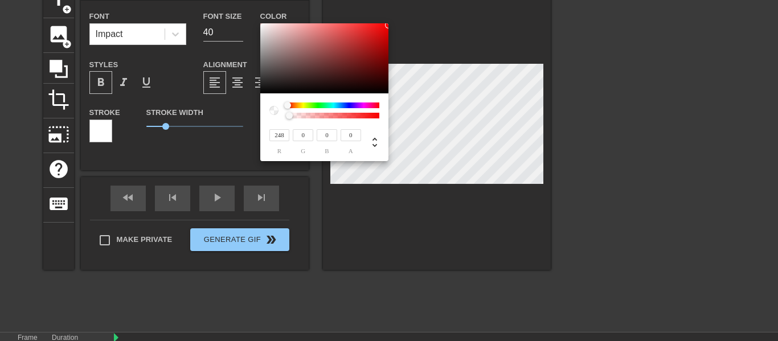
drag, startPoint x: 294, startPoint y: 71, endPoint x: 401, endPoint y: 25, distance: 115.8
click at [401, 25] on div "248 r 0 g 0 b 0 a" at bounding box center [389, 170] width 778 height 341
drag, startPoint x: 301, startPoint y: 116, endPoint x: 410, endPoint y: 120, distance: 109.4
click at [410, 120] on div "248 r 0 g 0 b 1 a" at bounding box center [389, 170] width 778 height 341
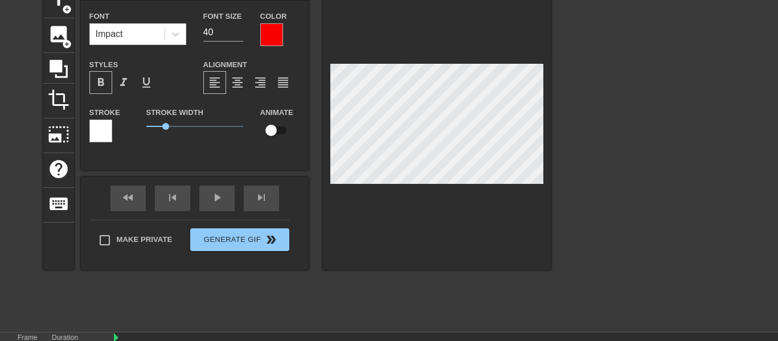
click at [626, 130] on div at bounding box center [649, 154] width 171 height 342
click at [271, 133] on input "checkbox" at bounding box center [270, 131] width 65 height 22
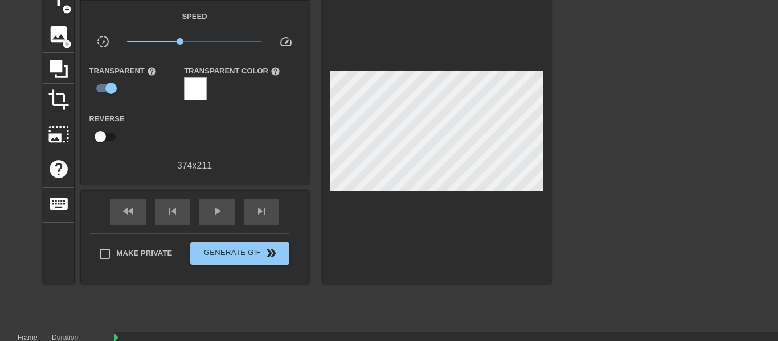
scroll to position [139, 0]
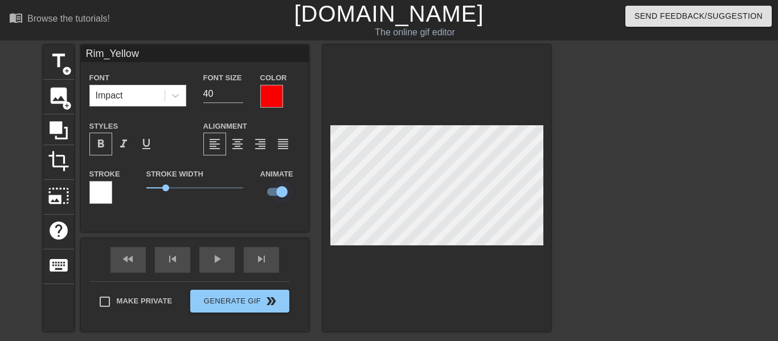
click at [283, 192] on input "checkbox" at bounding box center [281, 192] width 65 height 22
click at [723, 175] on div "title add_circle image add_circle crop photo_size_select_large help keyboard Ri…" at bounding box center [389, 216] width 778 height 342
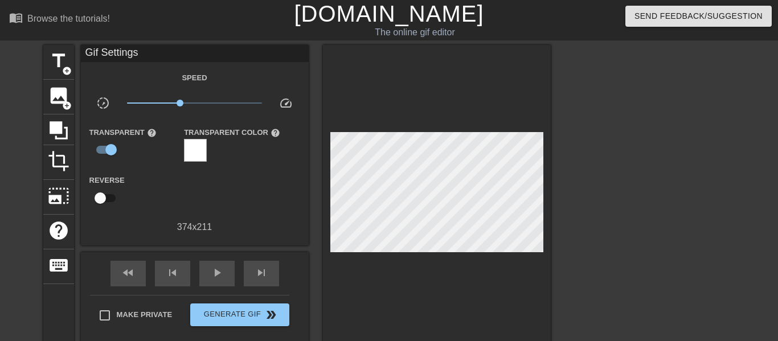
scroll to position [139, 0]
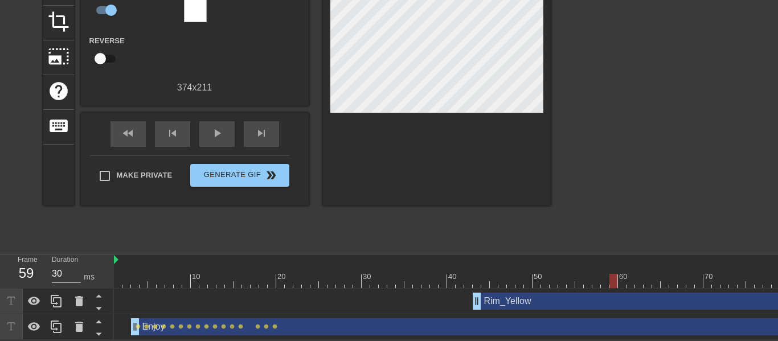
click at [215, 129] on span "play_arrow" at bounding box center [217, 133] width 14 height 14
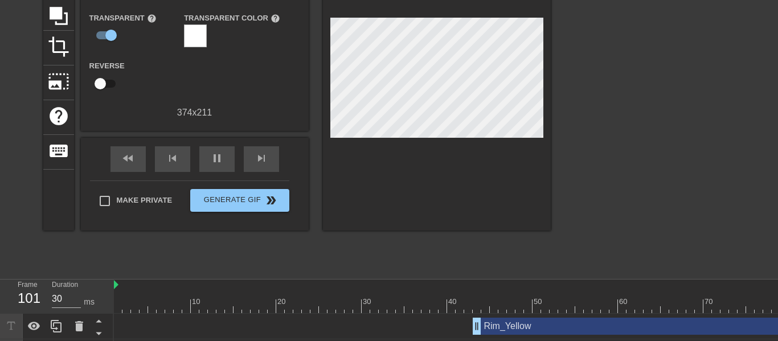
scroll to position [134, 0]
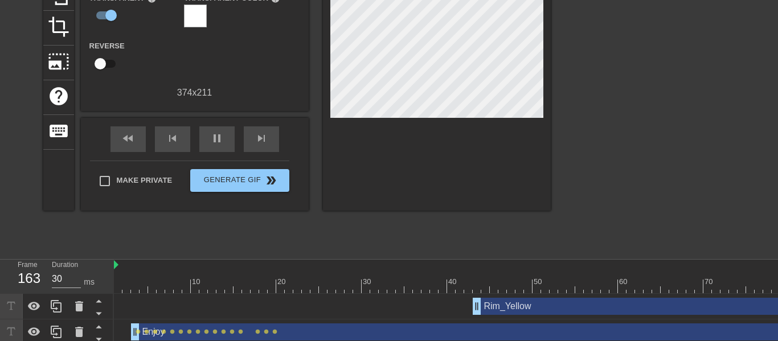
scroll to position [79, 0]
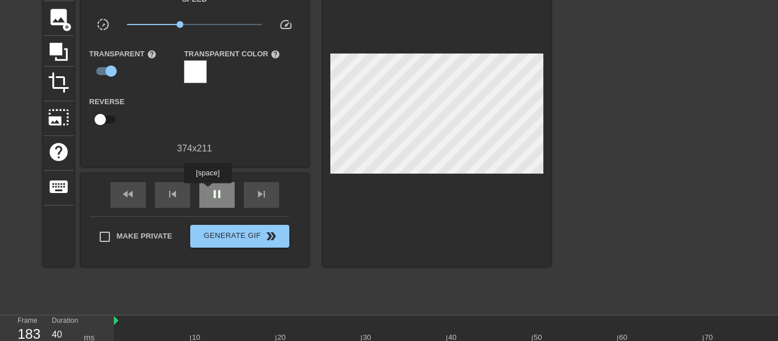
click at [215, 195] on span "pause" at bounding box center [217, 194] width 14 height 14
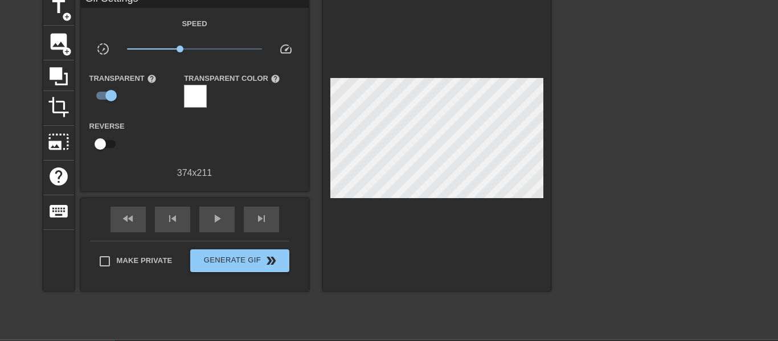
scroll to position [54, 0]
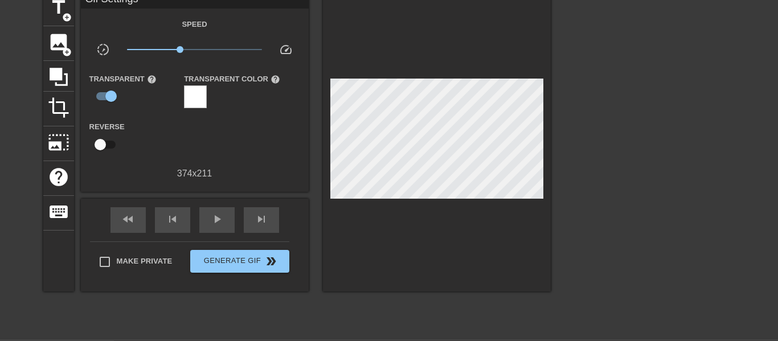
click at [508, 130] on div at bounding box center [437, 141] width 228 height 300
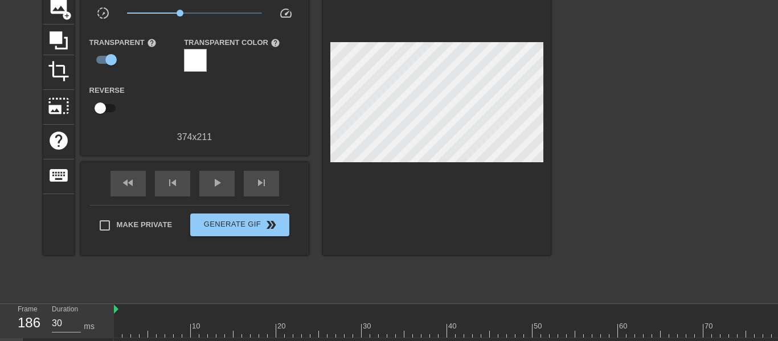
scroll to position [112, 0]
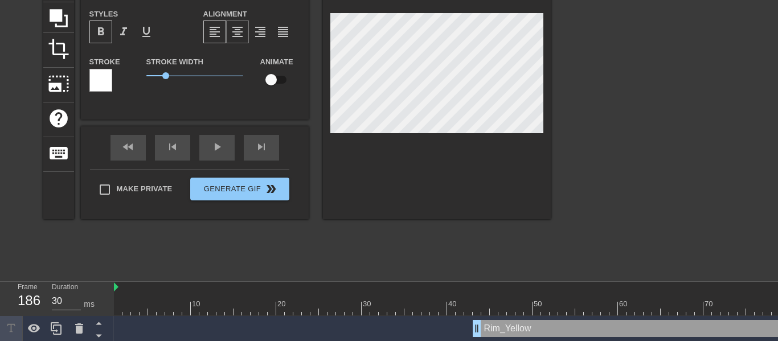
click at [238, 26] on span "format_align_center" at bounding box center [238, 32] width 14 height 14
click at [256, 28] on span "format_align_right" at bounding box center [260, 32] width 14 height 14
click at [268, 32] on div "format_align_right" at bounding box center [260, 31] width 23 height 23
click at [276, 33] on span "format_align_justify" at bounding box center [283, 32] width 14 height 14
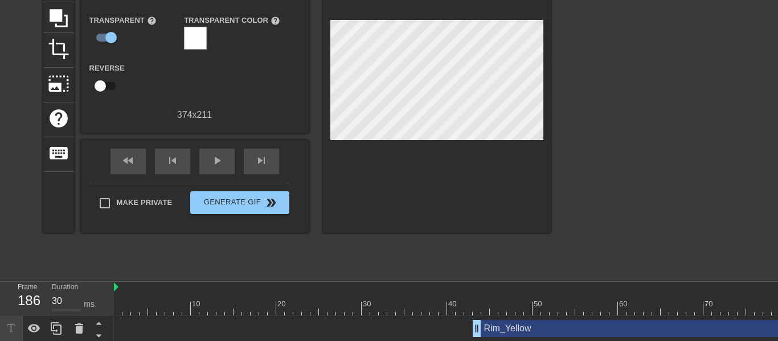
click at [520, 81] on div at bounding box center [437, 83] width 228 height 300
drag, startPoint x: 579, startPoint y: 98, endPoint x: 550, endPoint y: 92, distance: 29.6
click at [550, 92] on div "title add_circle image add_circle crop photo_size_select_large help keyboard Gi…" at bounding box center [389, 104] width 778 height 342
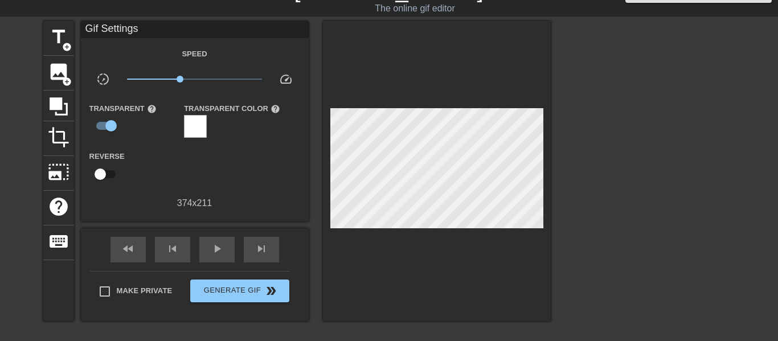
scroll to position [0, 0]
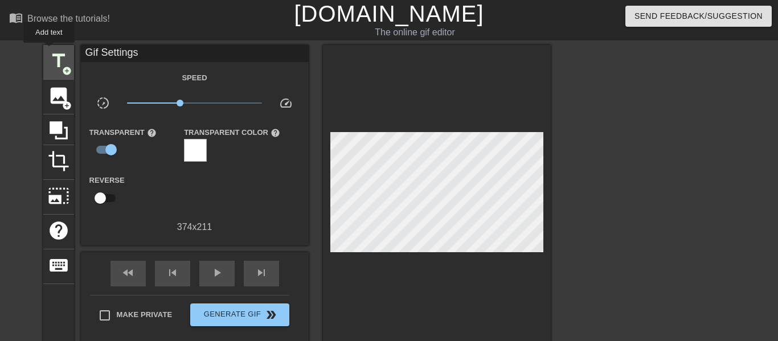
click at [48, 51] on span "title" at bounding box center [59, 61] width 22 height 22
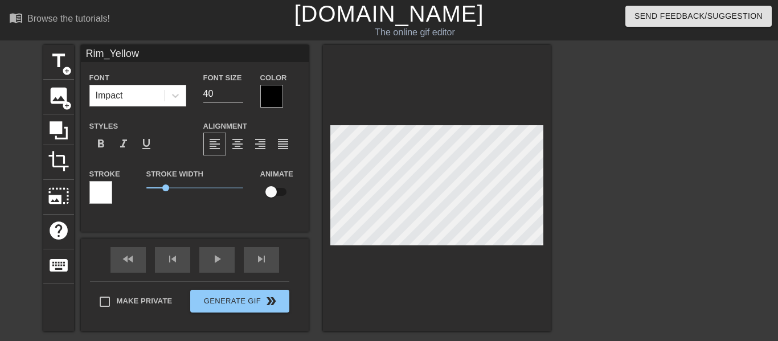
scroll to position [0, 2]
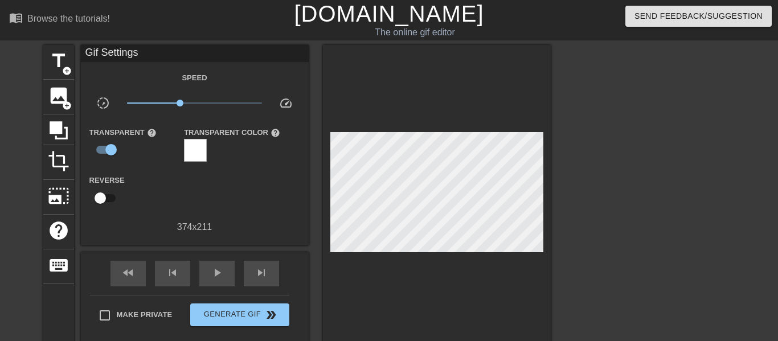
click at [474, 252] on div at bounding box center [437, 195] width 228 height 300
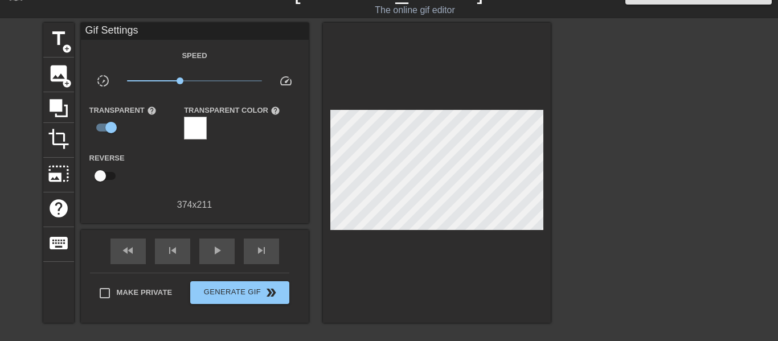
scroll to position [139, 0]
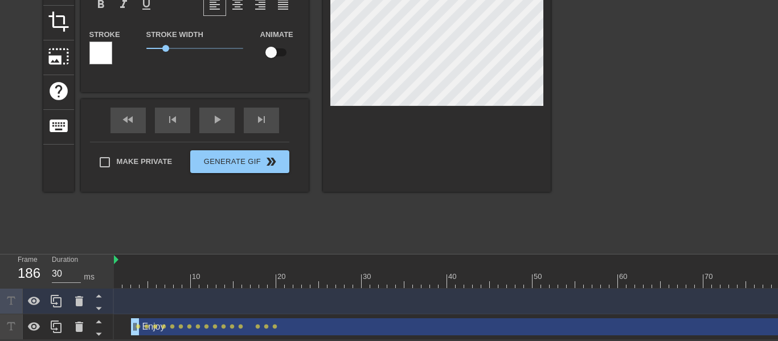
click at [269, 48] on input "checkbox" at bounding box center [270, 53] width 65 height 22
click at [545, 76] on div at bounding box center [437, 49] width 228 height 286
click at [545, 69] on div at bounding box center [437, 49] width 228 height 286
click at [550, 71] on div "title add_circle image add_circle crop photo_size_select_large help keyboard Ri…" at bounding box center [389, 77] width 778 height 342
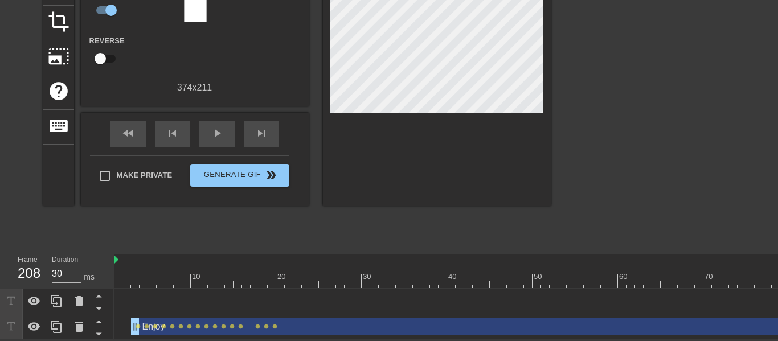
click at [215, 134] on span "play_arrow" at bounding box center [217, 133] width 14 height 14
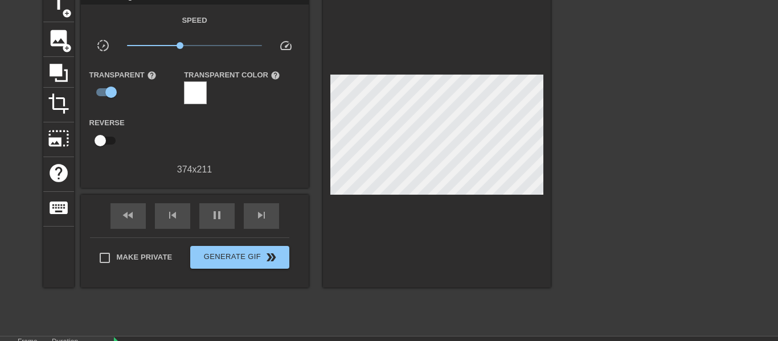
scroll to position [61, 0]
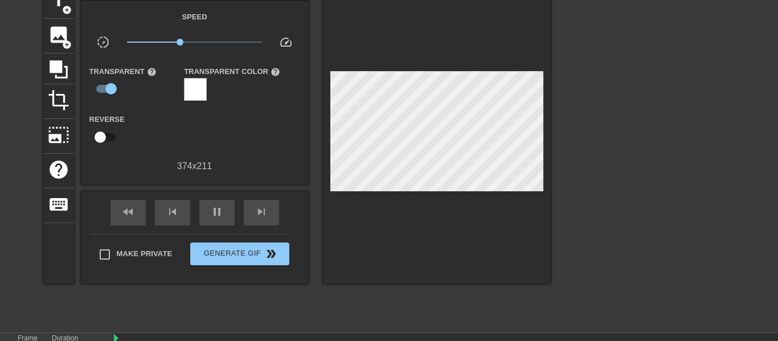
drag, startPoint x: 770, startPoint y: 60, endPoint x: 772, endPoint y: 79, distance: 18.4
click at [772, 79] on html "menu_book Browse the tutorials! [DOMAIN_NAME] The online gif editor Send Feedba…" at bounding box center [389, 178] width 778 height 479
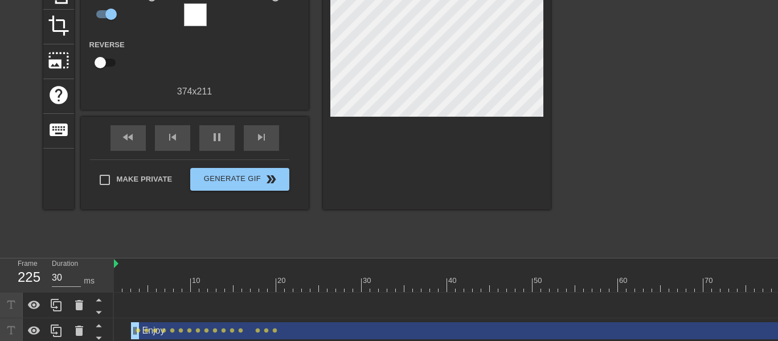
scroll to position [139, 0]
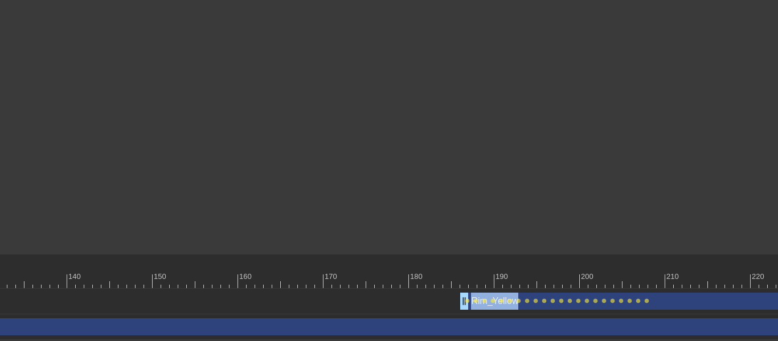
drag, startPoint x: 777, startPoint y: 197, endPoint x: 775, endPoint y: 245, distance: 48.4
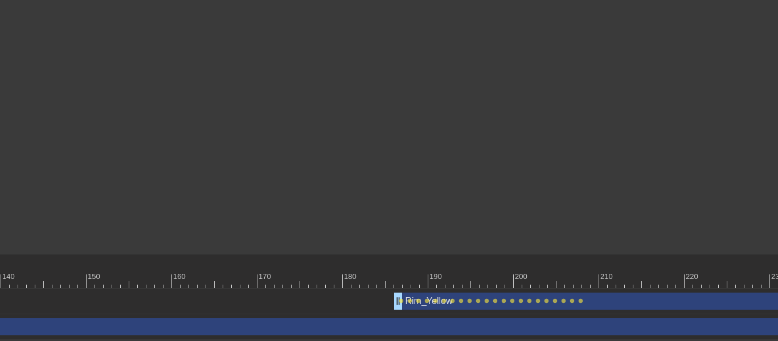
click at [421, 304] on div "Rim_Yellow drag_handle drag_handle" at bounding box center [769, 301] width 751 height 17
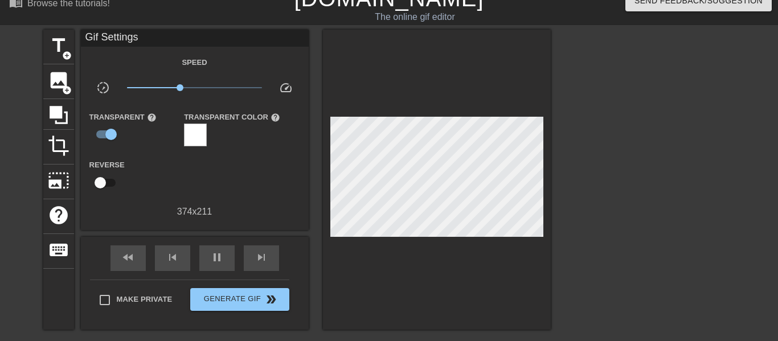
scroll to position [14, 0]
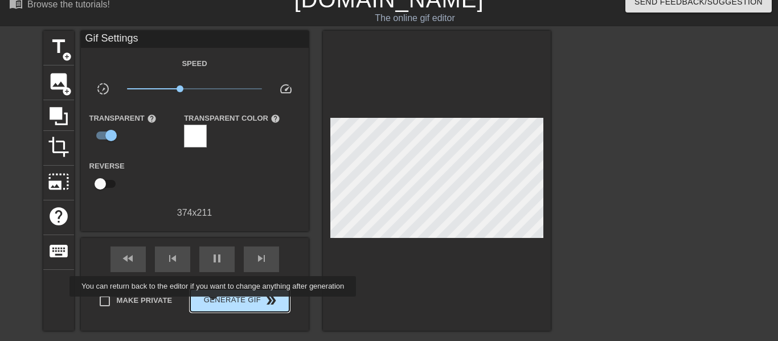
click at [211, 305] on span "Generate Gif double_arrow" at bounding box center [239, 301] width 89 height 14
